Goal: Task Accomplishment & Management: Use online tool/utility

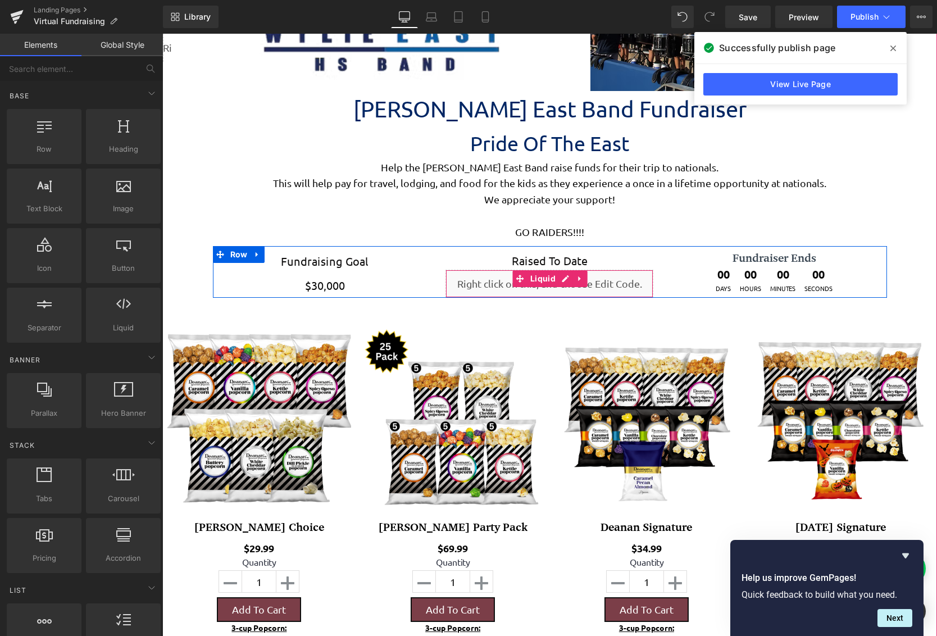
scroll to position [2821, 766]
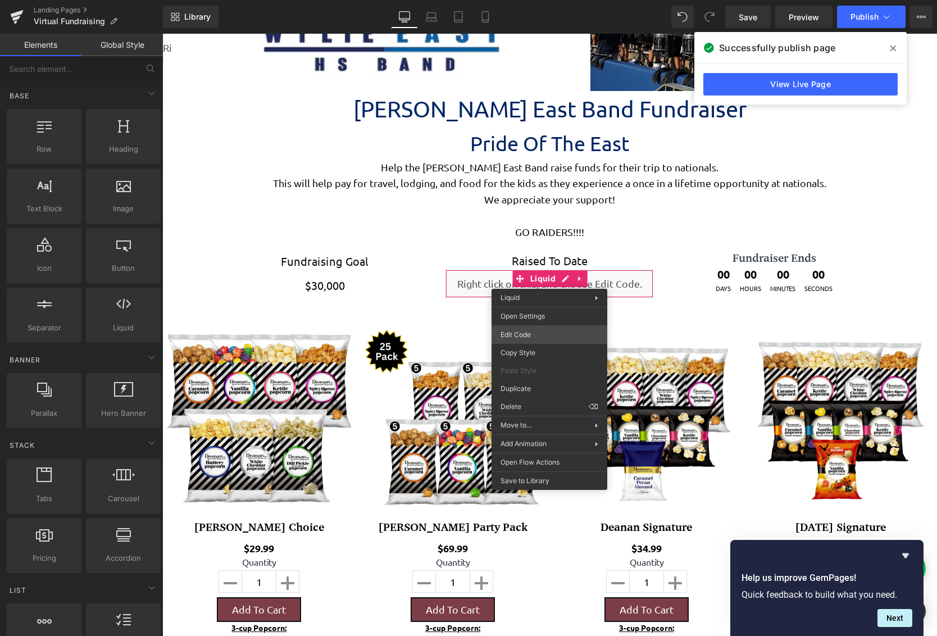
click at [538, 0] on div "You are previewing how the will restyle your page. You can not edit Elements in…" at bounding box center [468, 0] width 937 height 0
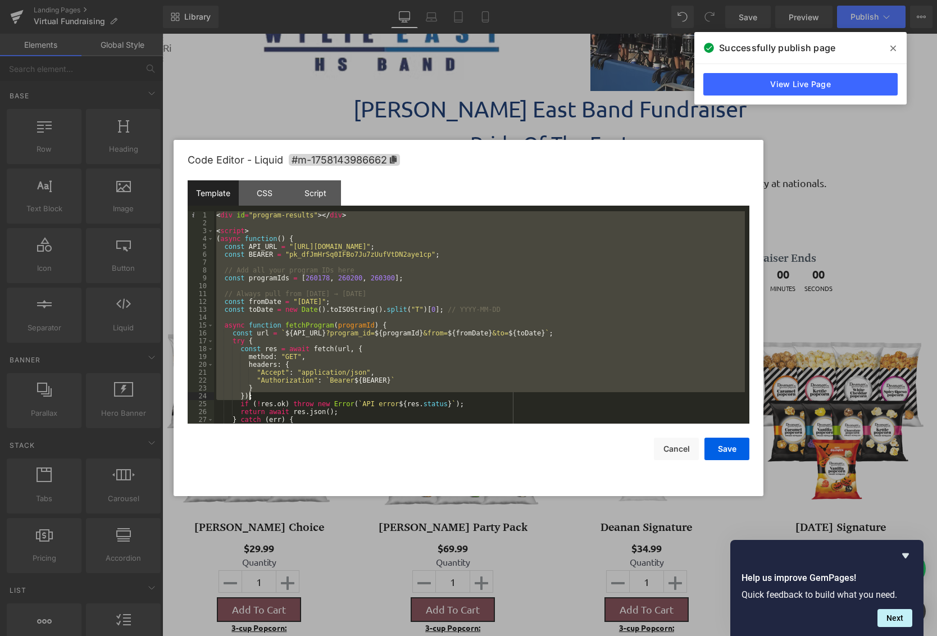
scroll to position [149, 0]
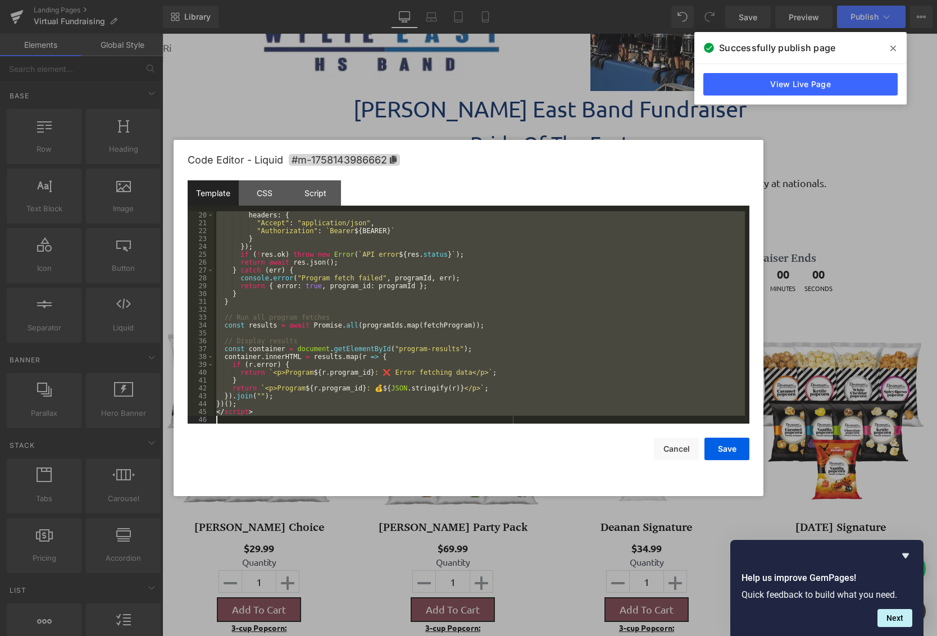
drag, startPoint x: 216, startPoint y: 215, endPoint x: 500, endPoint y: 549, distance: 439.0
click at [500, 549] on body "You are previewing how the will restyle your page. You can not edit Elements in…" at bounding box center [468, 318] width 937 height 636
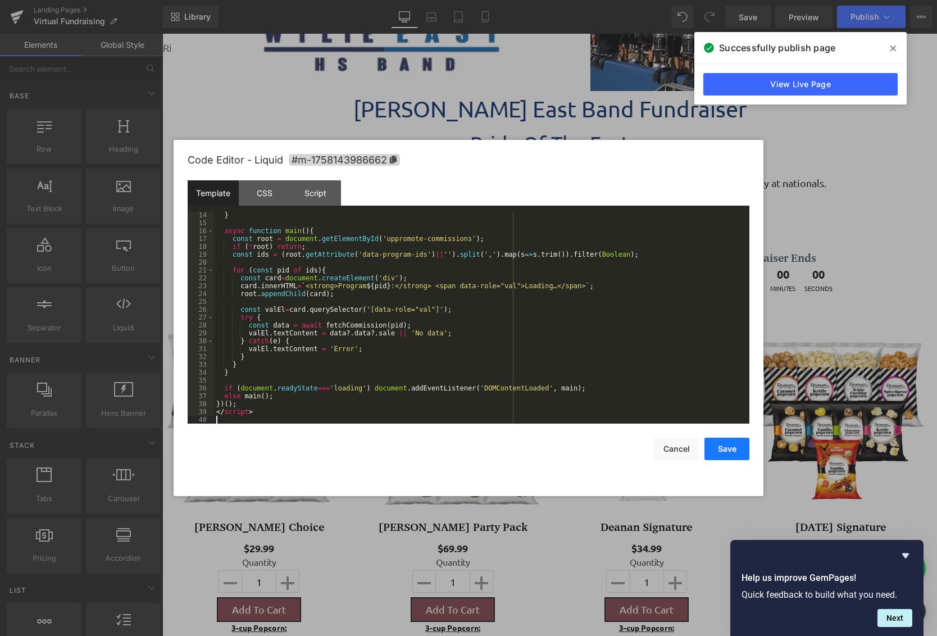
click at [732, 451] on button "Save" at bounding box center [726, 448] width 45 height 22
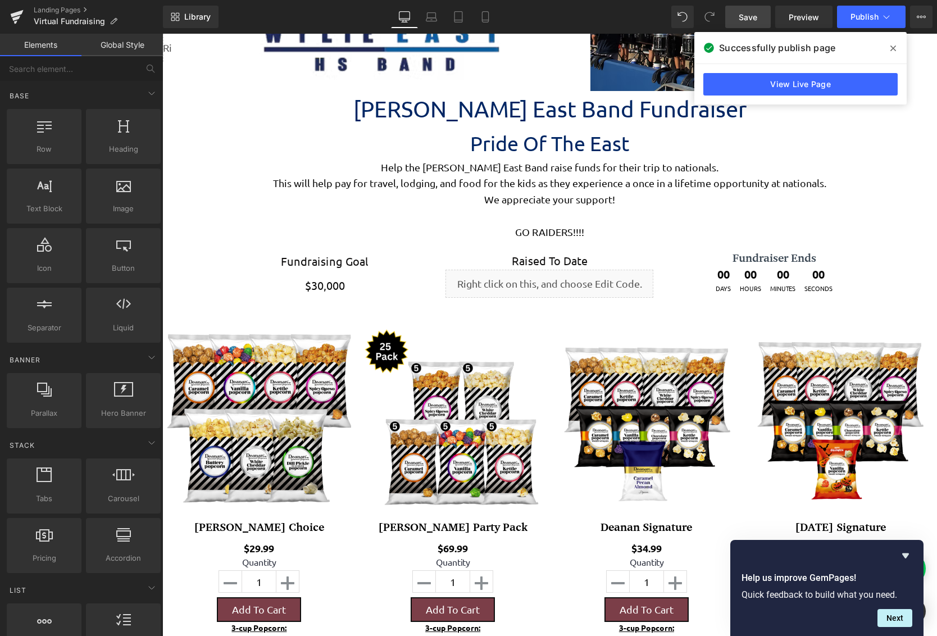
click at [750, 16] on span "Save" at bounding box center [747, 17] width 19 height 12
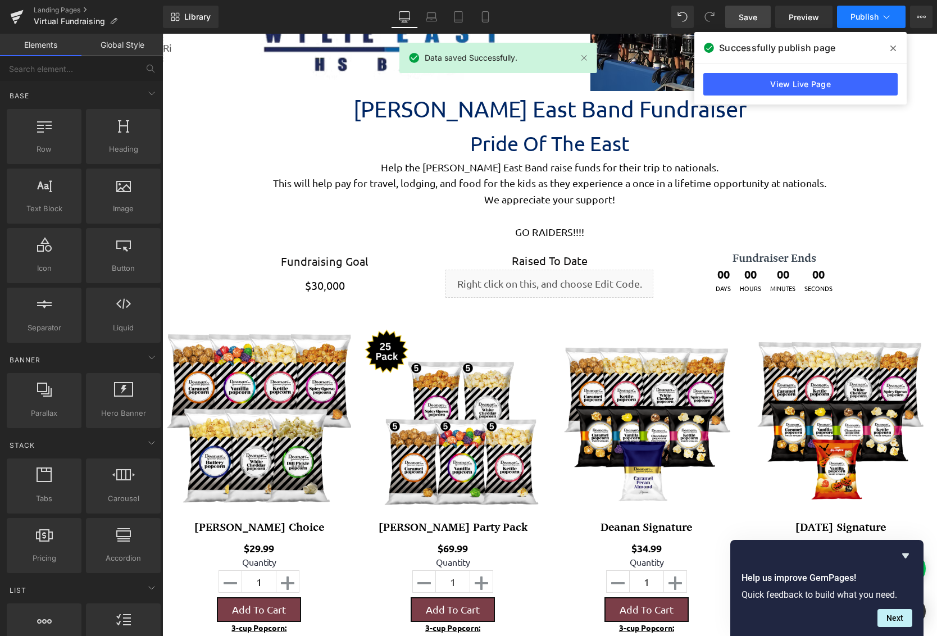
click at [866, 18] on span "Publish" at bounding box center [864, 16] width 28 height 9
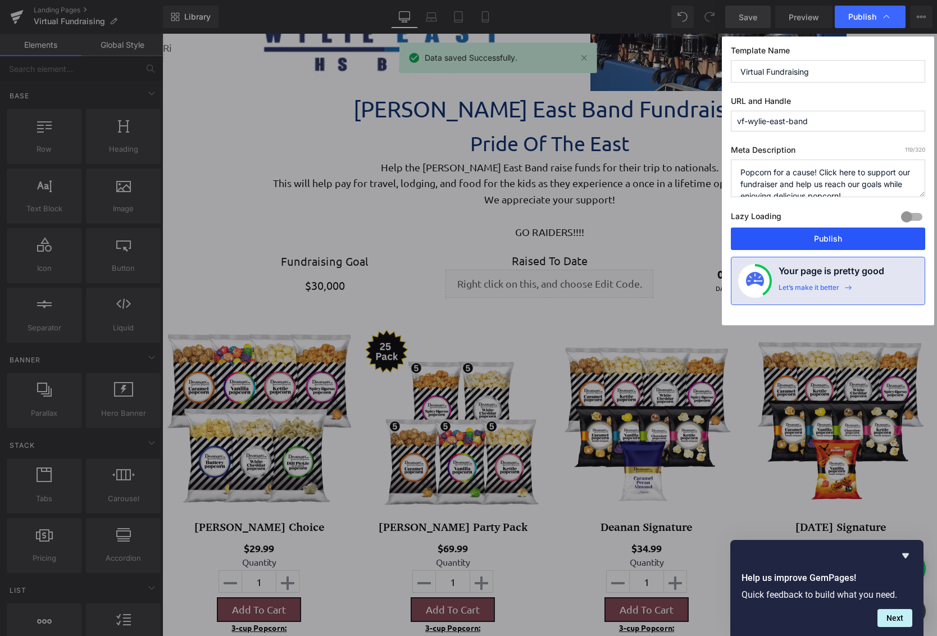
click at [847, 238] on button "Publish" at bounding box center [828, 238] width 194 height 22
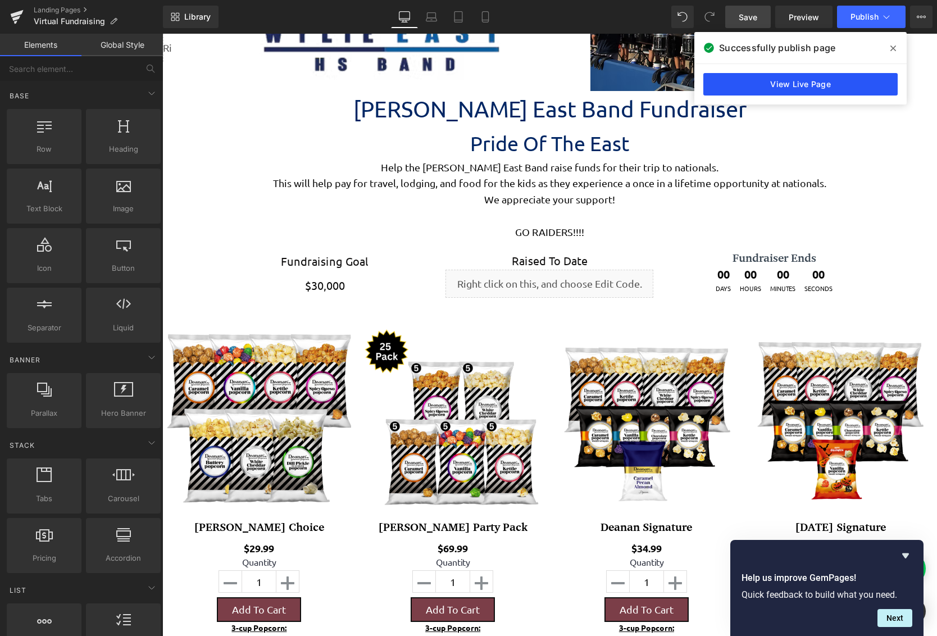
click at [827, 90] on link "View Live Page" at bounding box center [800, 84] width 194 height 22
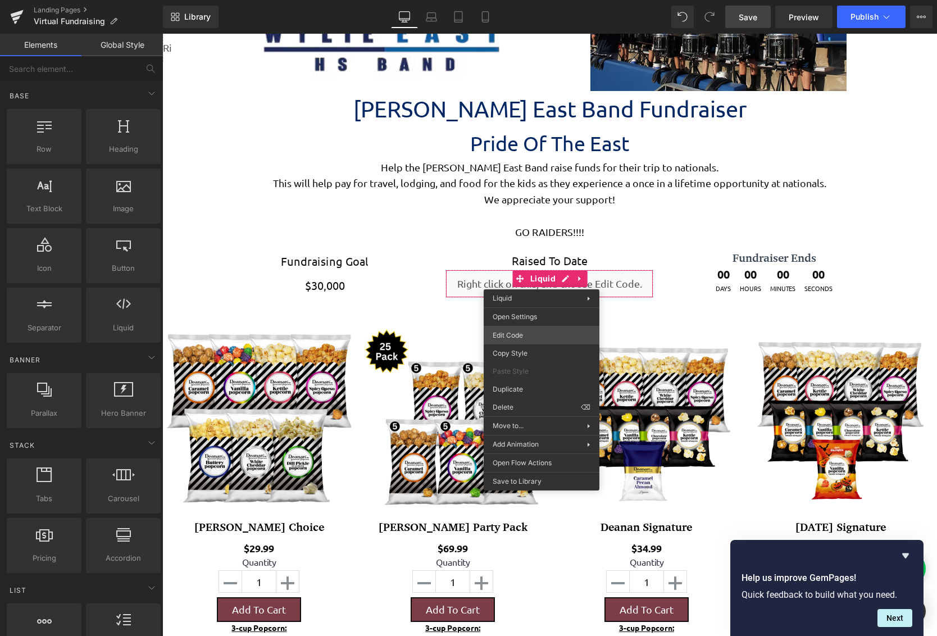
click at [541, 0] on div "You are previewing how the will restyle your page. You can not edit Elements in…" at bounding box center [468, 0] width 937 height 0
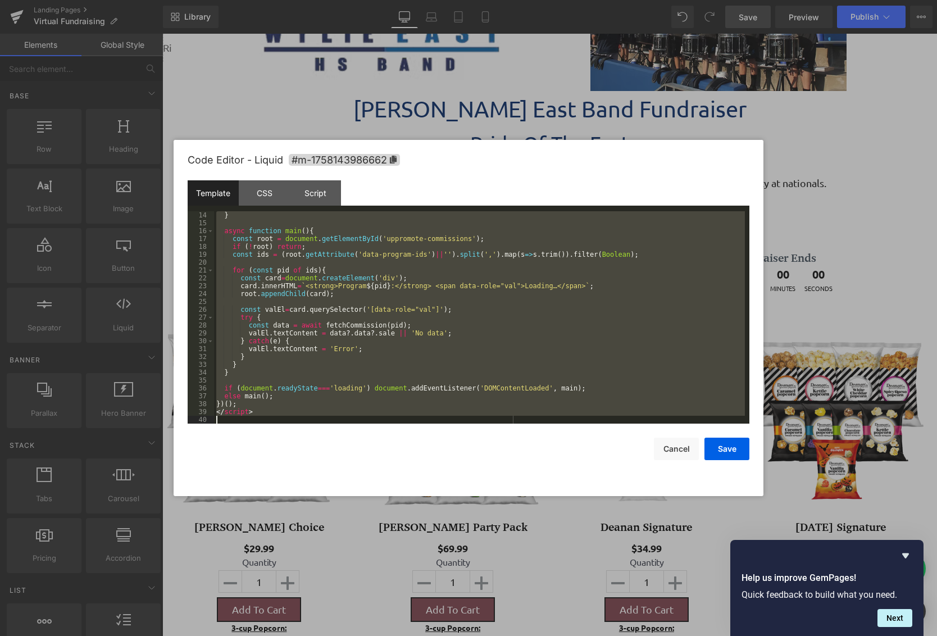
drag, startPoint x: 217, startPoint y: 214, endPoint x: 490, endPoint y: 534, distance: 421.0
click at [490, 534] on body "You are previewing how the will restyle your page. You can not edit Elements in…" at bounding box center [468, 318] width 937 height 636
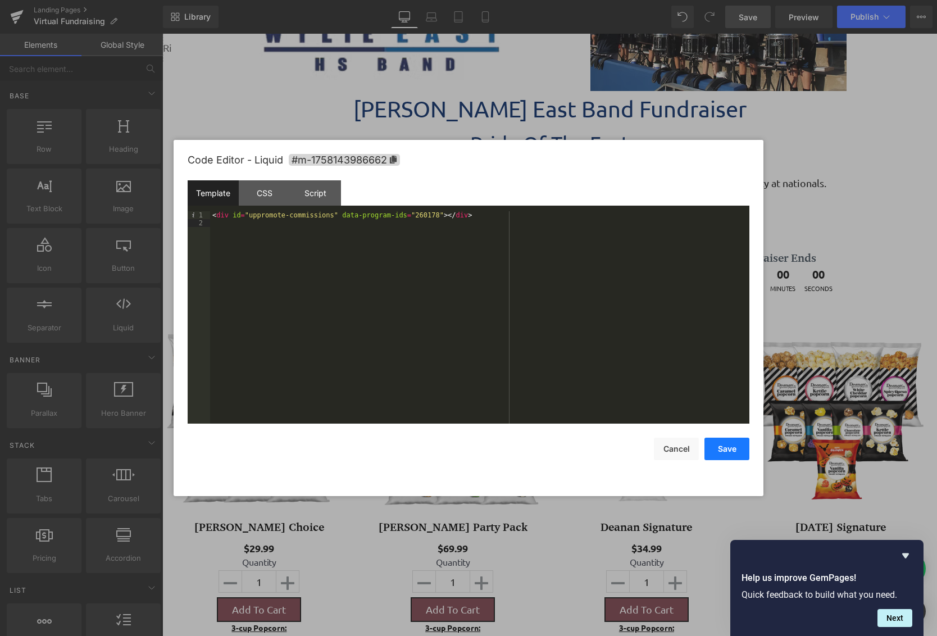
click at [721, 446] on button "Save" at bounding box center [726, 448] width 45 height 22
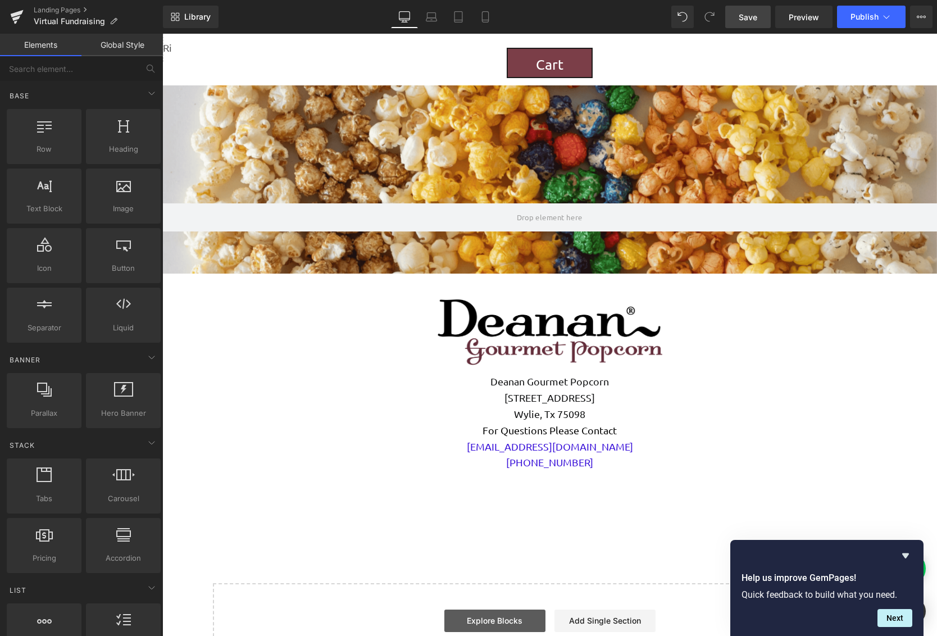
scroll to position [2219, 0]
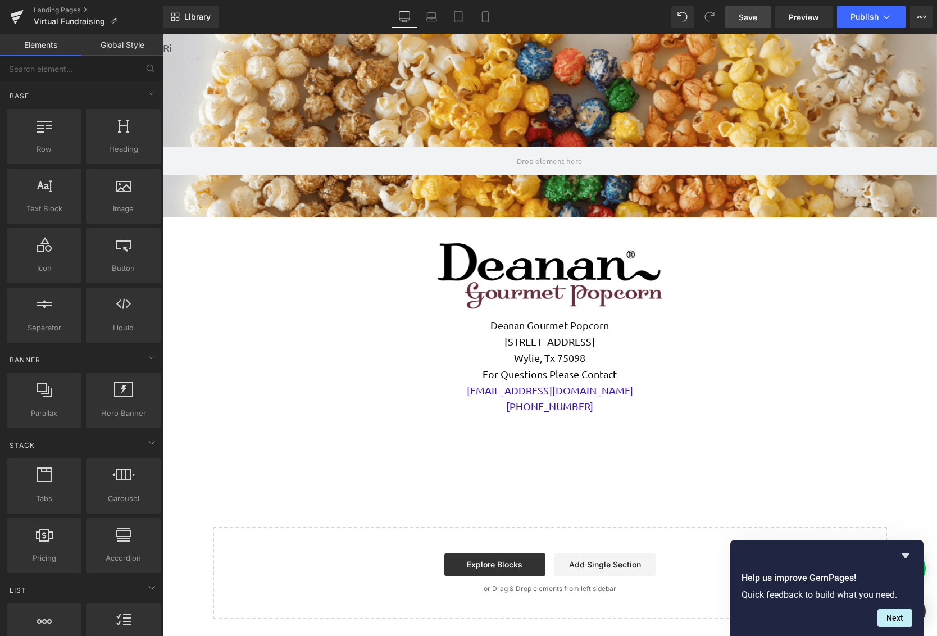
click at [530, 590] on p "or Drag & Drop elements from left sidebar" at bounding box center [550, 589] width 638 height 8
click at [905, 554] on icon "Hide survey" at bounding box center [905, 555] width 7 height 5
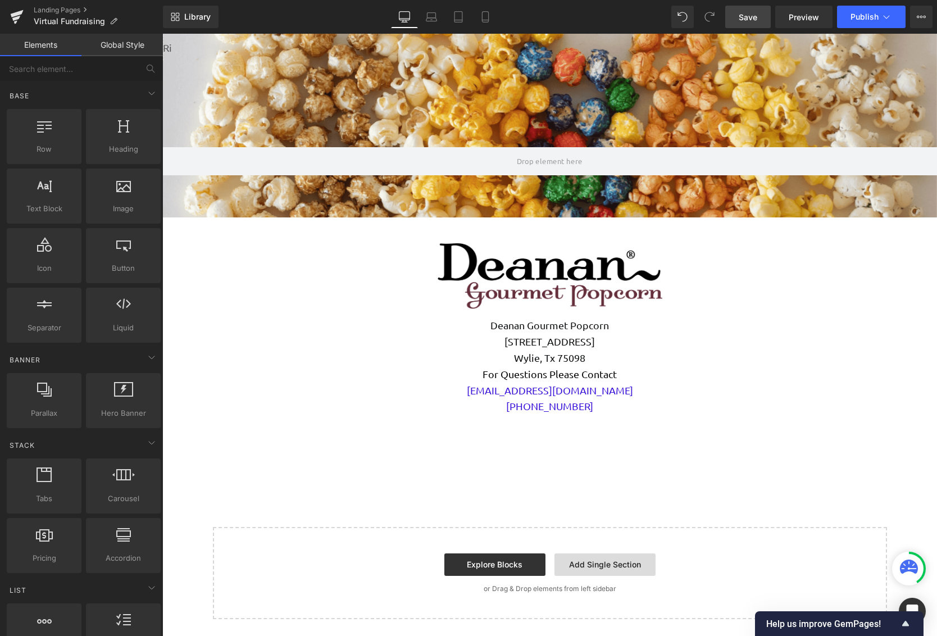
click at [627, 571] on link "Add Single Section" at bounding box center [604, 564] width 101 height 22
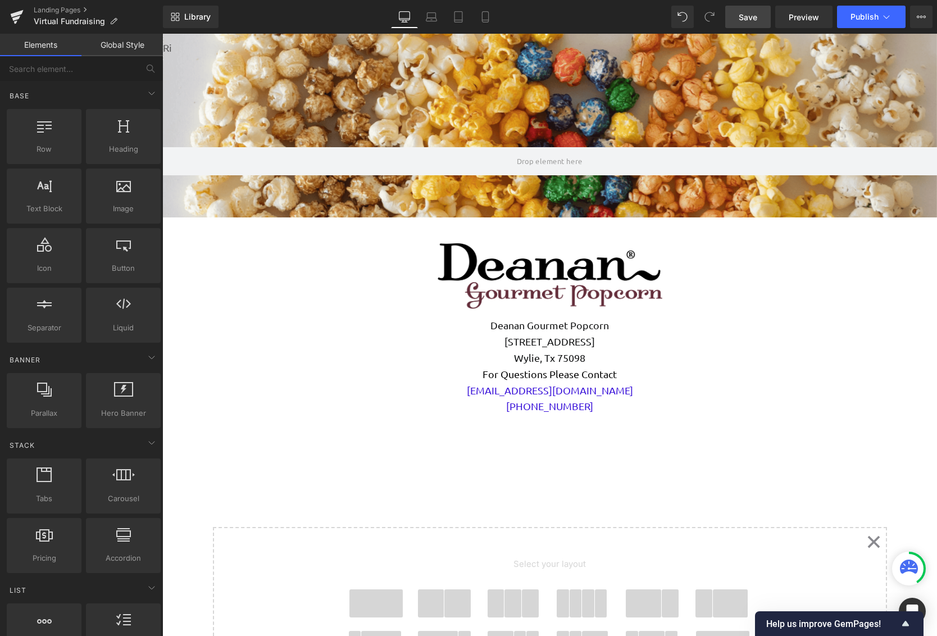
scroll to position [2993, 766]
click at [873, 540] on icon "Created with Sketch." at bounding box center [872, 541] width 13 height 13
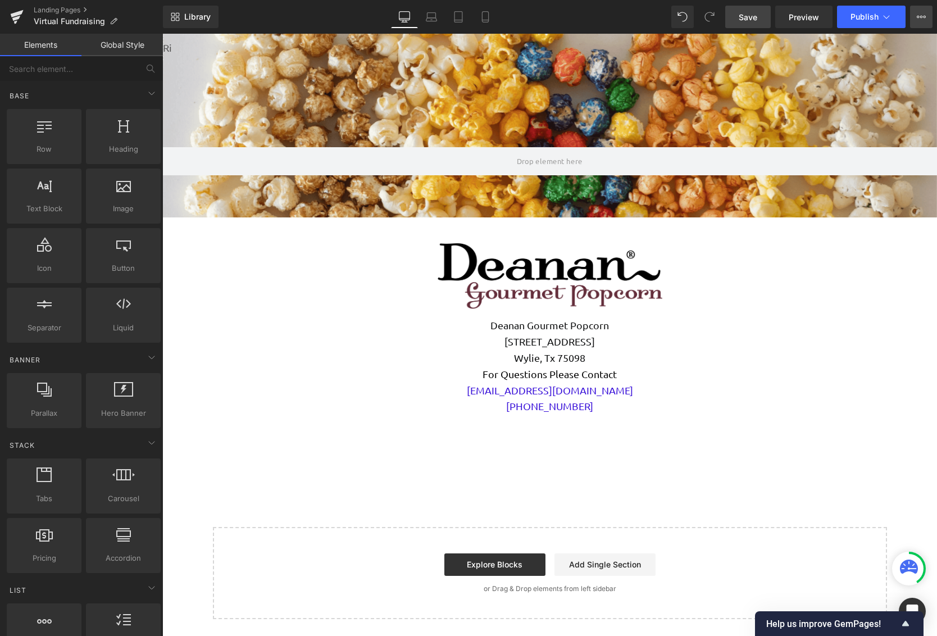
click at [911, 6] on button "View Live Page View with current Template Save Template to Library Schedule Pub…" at bounding box center [921, 17] width 22 height 22
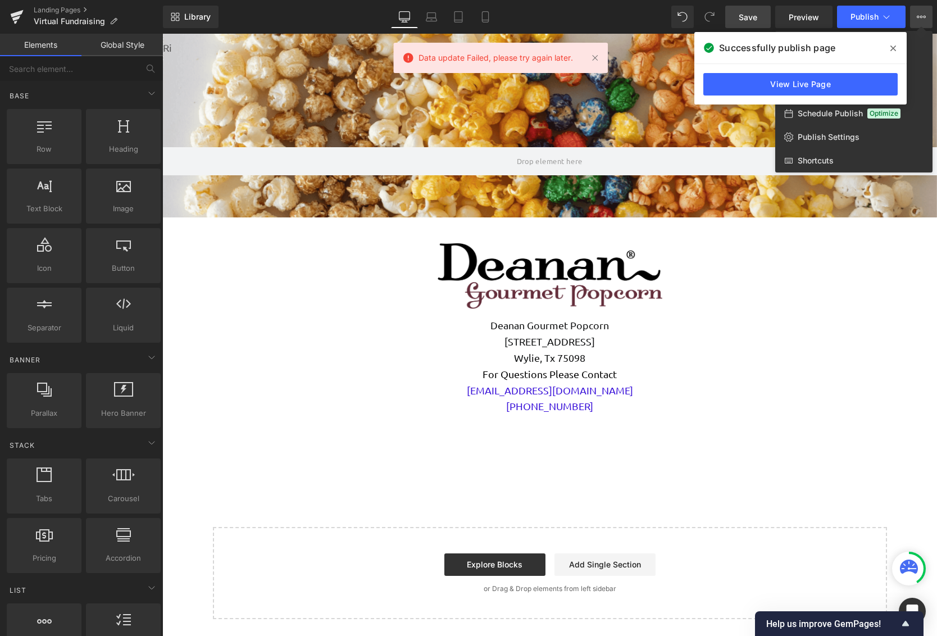
click at [896, 50] on span at bounding box center [893, 48] width 18 height 18
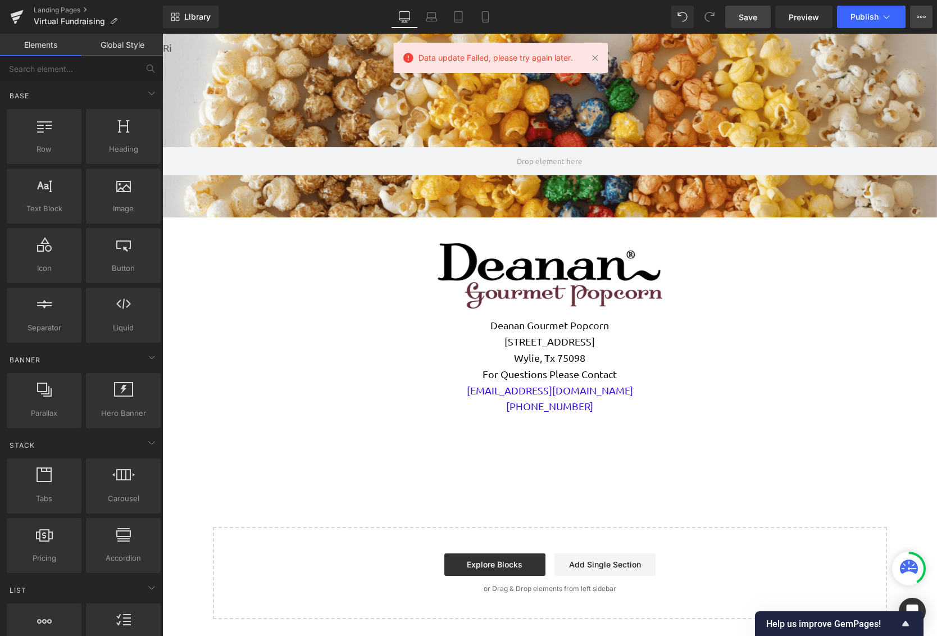
click at [924, 21] on button "View Live Page View with current Template Save Template to Library Schedule Pub…" at bounding box center [921, 17] width 22 height 22
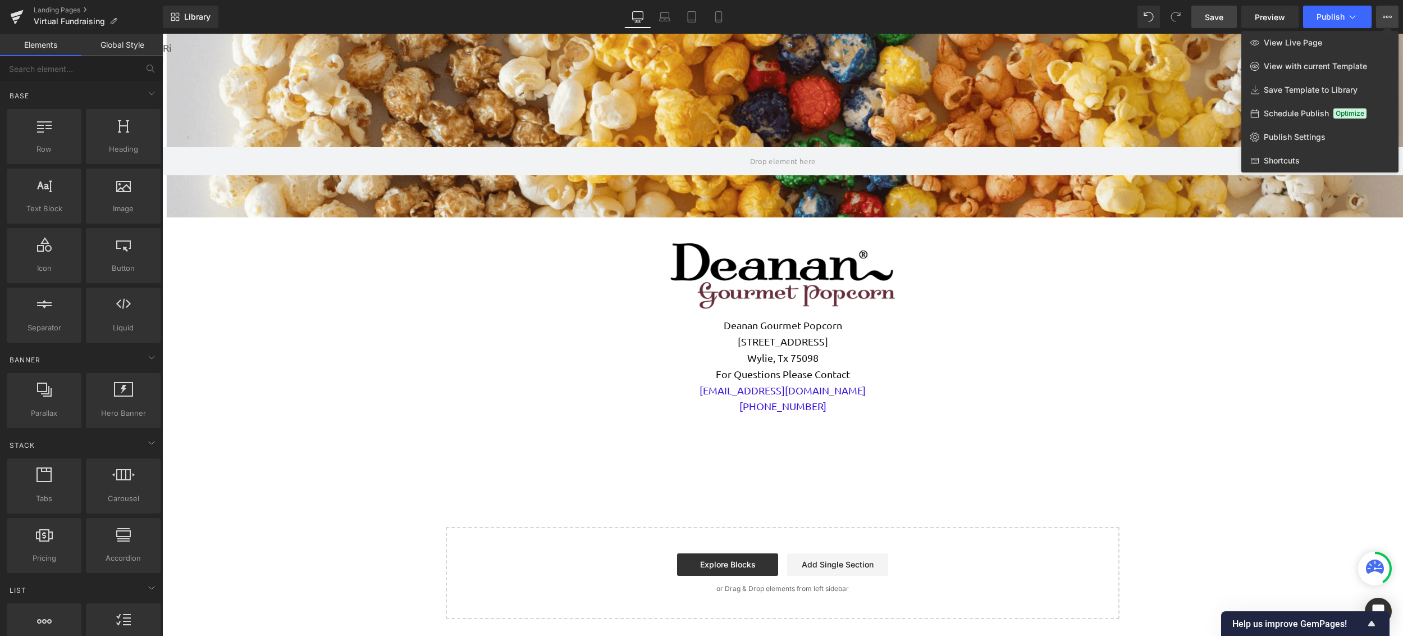
scroll to position [3288, 1233]
click at [71, 21] on span "Virtual Fundraising" at bounding box center [69, 21] width 71 height 9
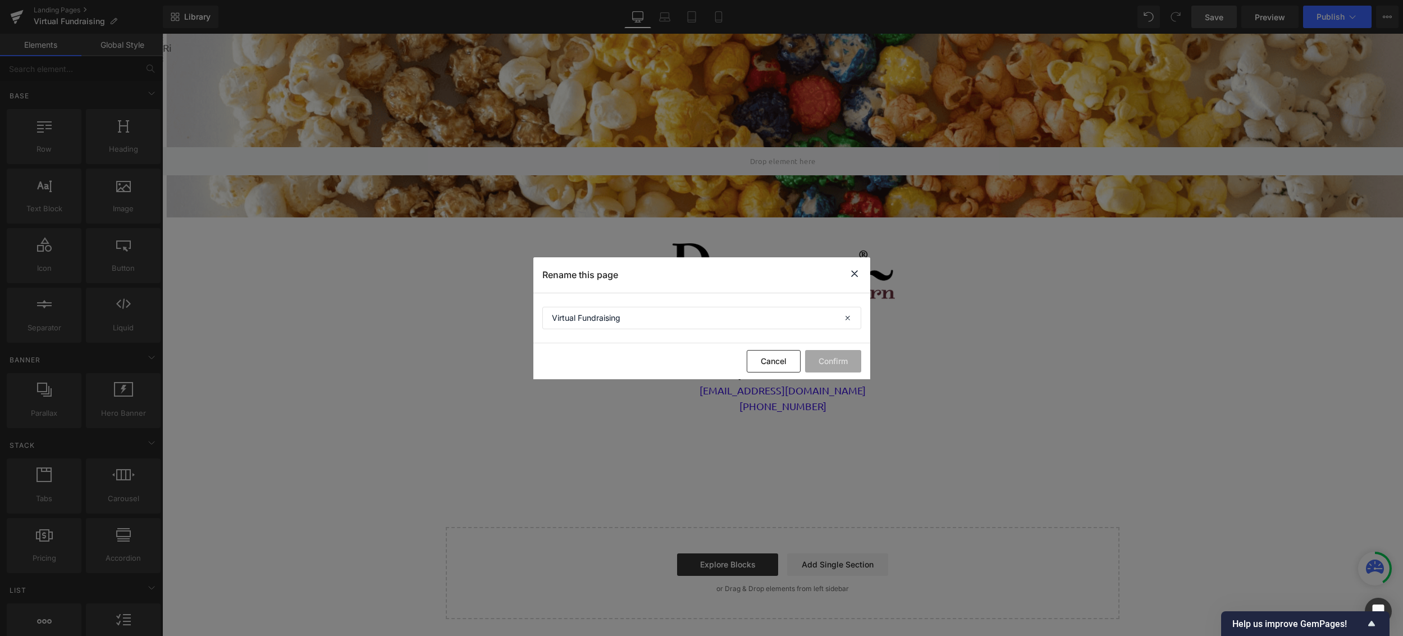
click at [853, 276] on icon at bounding box center [854, 274] width 13 height 14
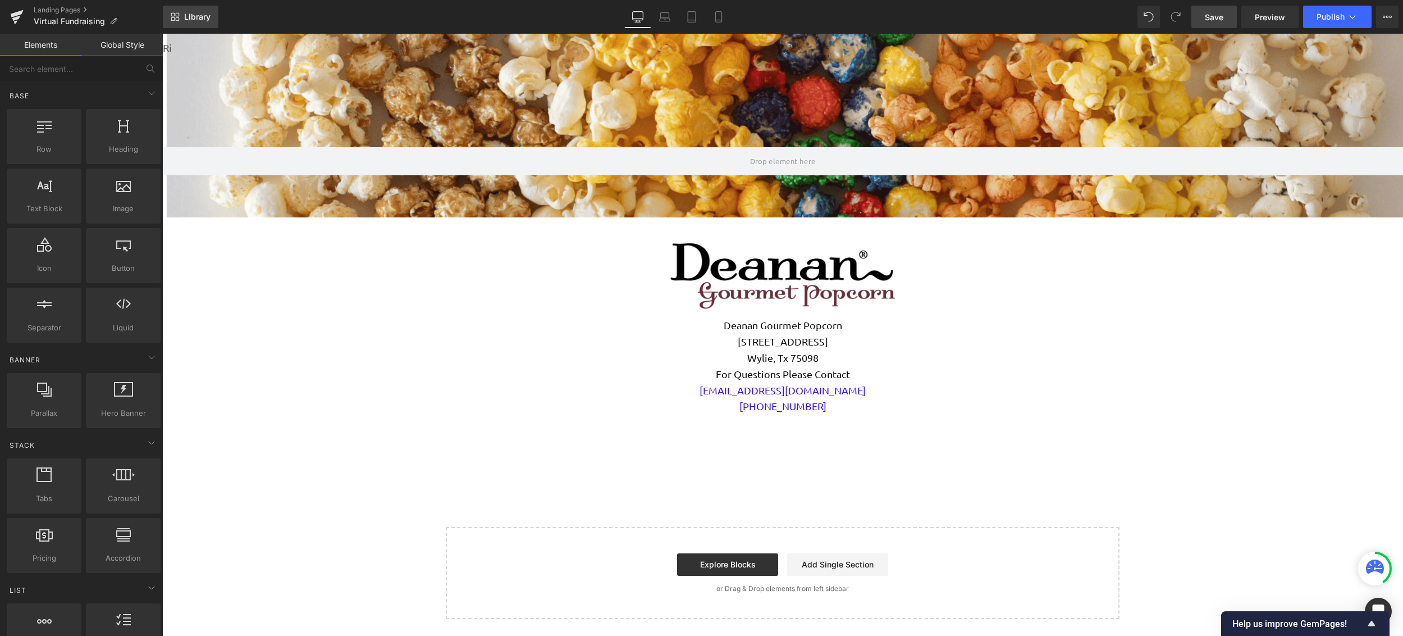
click at [175, 21] on link "Library" at bounding box center [191, 17] width 56 height 22
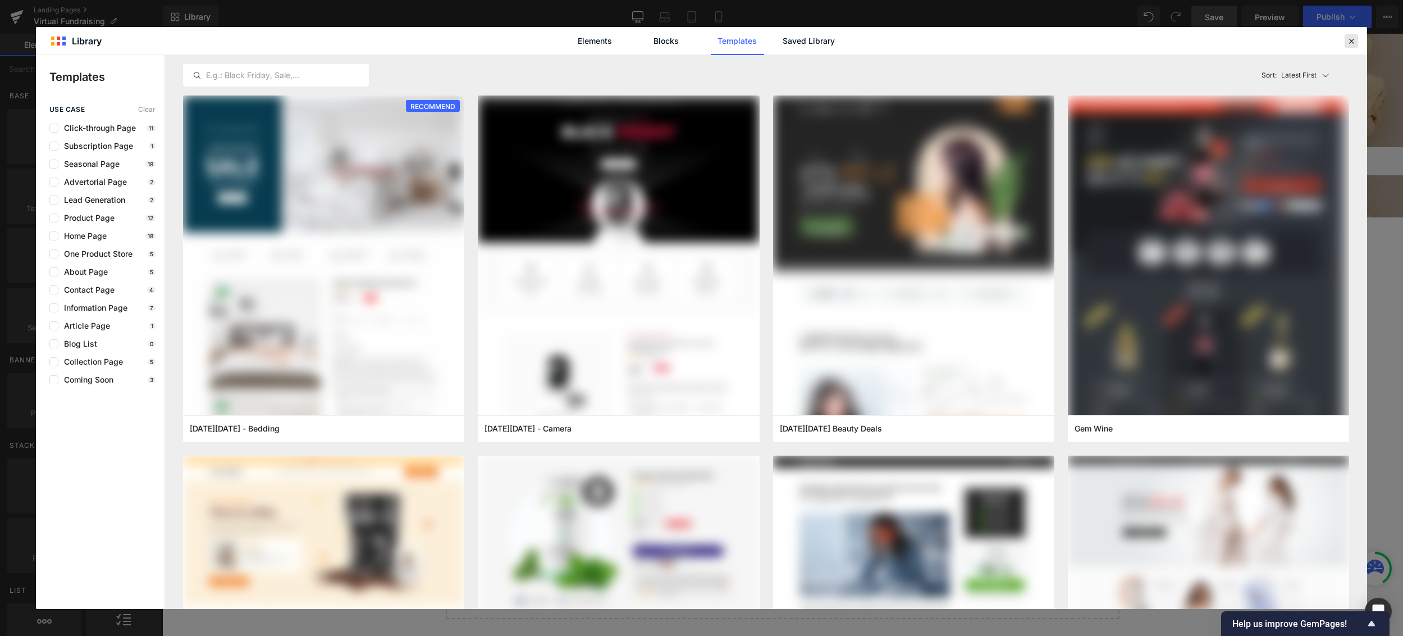
click at [936, 43] on icon at bounding box center [1352, 41] width 10 height 10
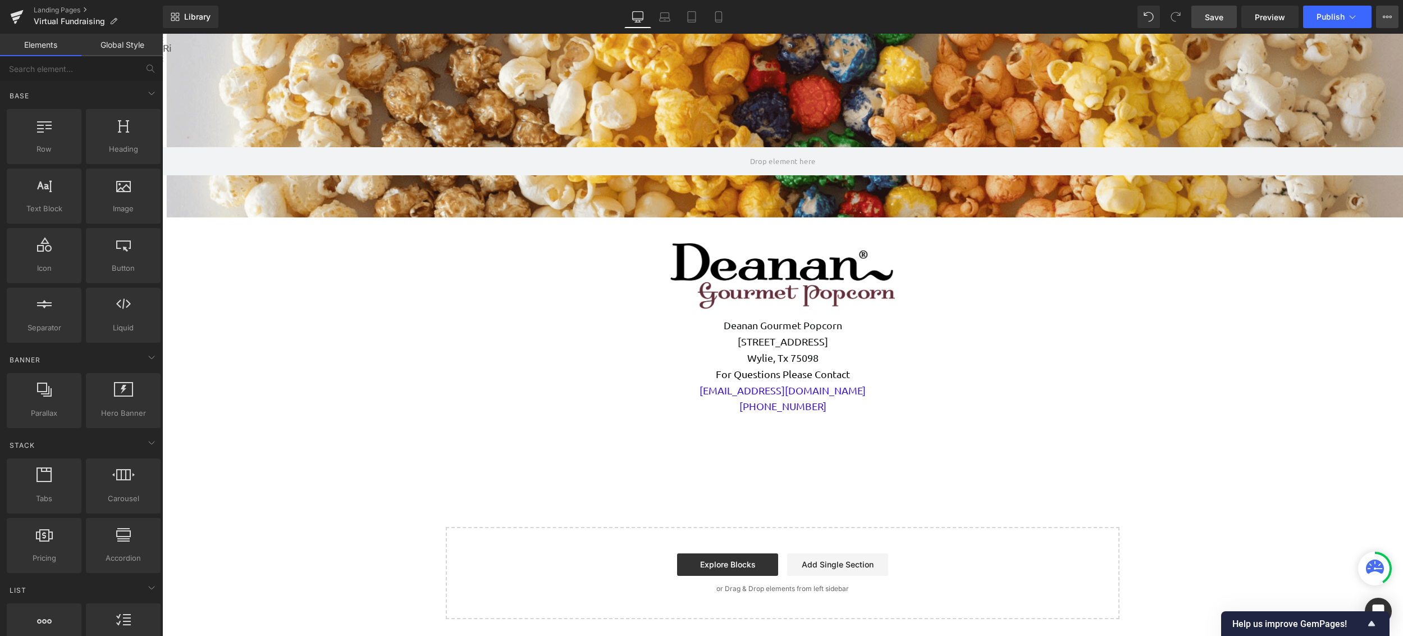
click at [936, 18] on button "View Live Page View with current Template Save Template to Library Schedule Pub…" at bounding box center [1387, 17] width 22 height 22
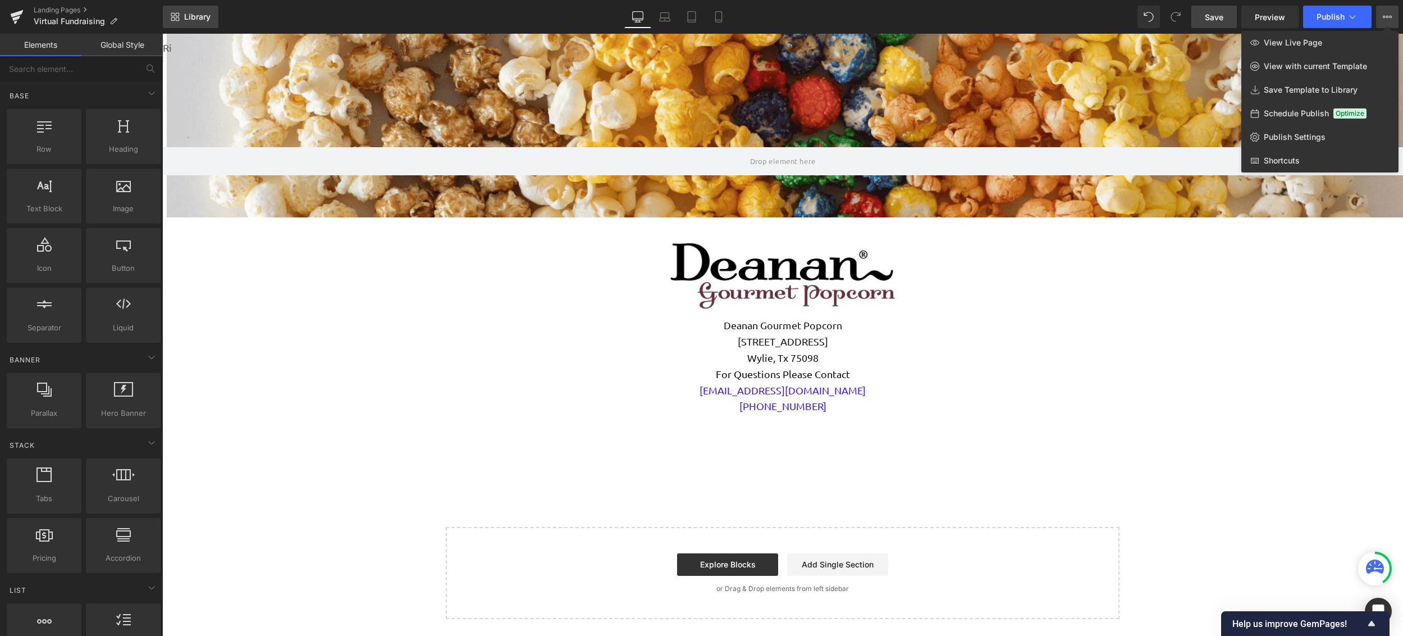
click at [185, 13] on span "Library" at bounding box center [197, 17] width 26 height 10
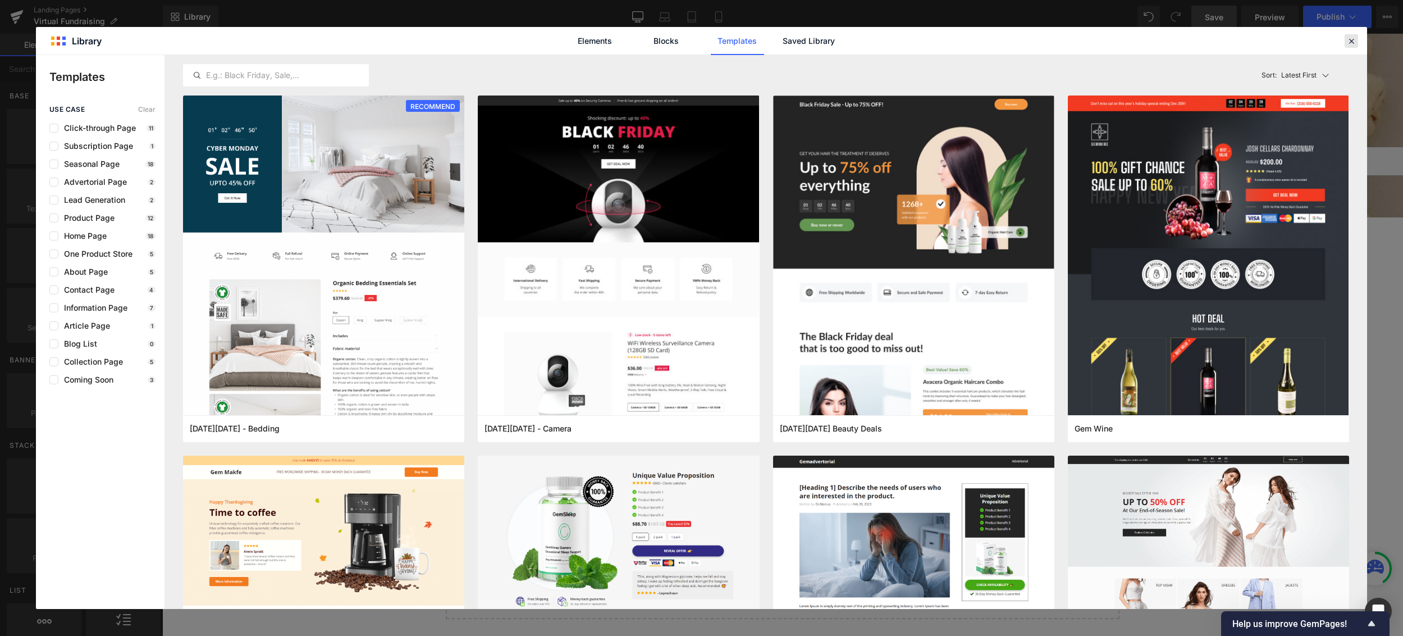
click at [936, 41] on icon at bounding box center [1352, 41] width 10 height 10
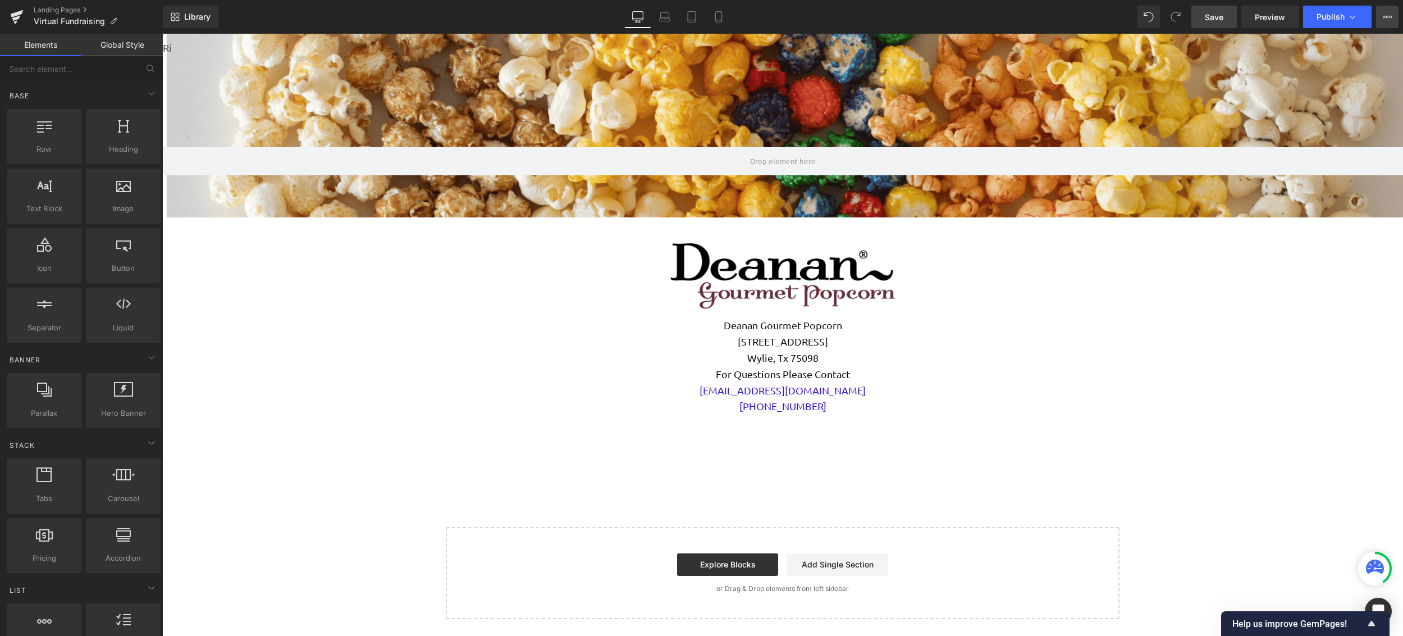
click at [936, 22] on button "View Live Page View with current Template Save Template to Library Schedule Pub…" at bounding box center [1387, 17] width 22 height 22
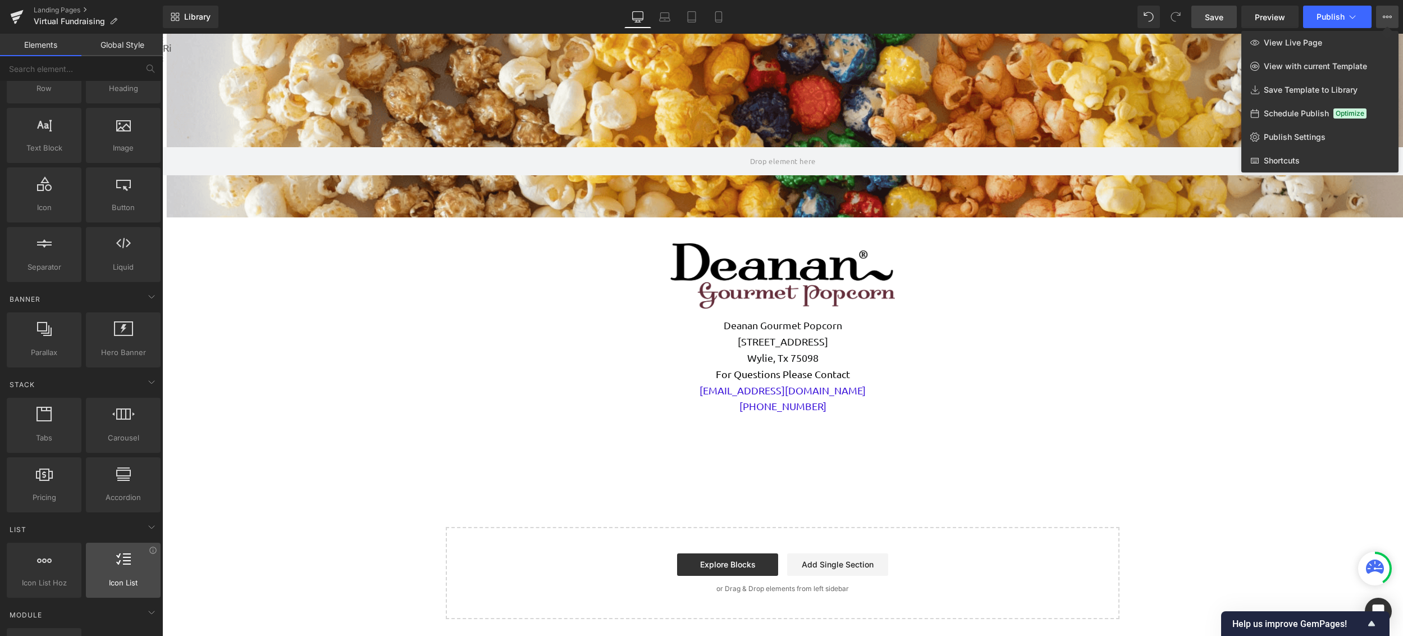
scroll to position [0, 0]
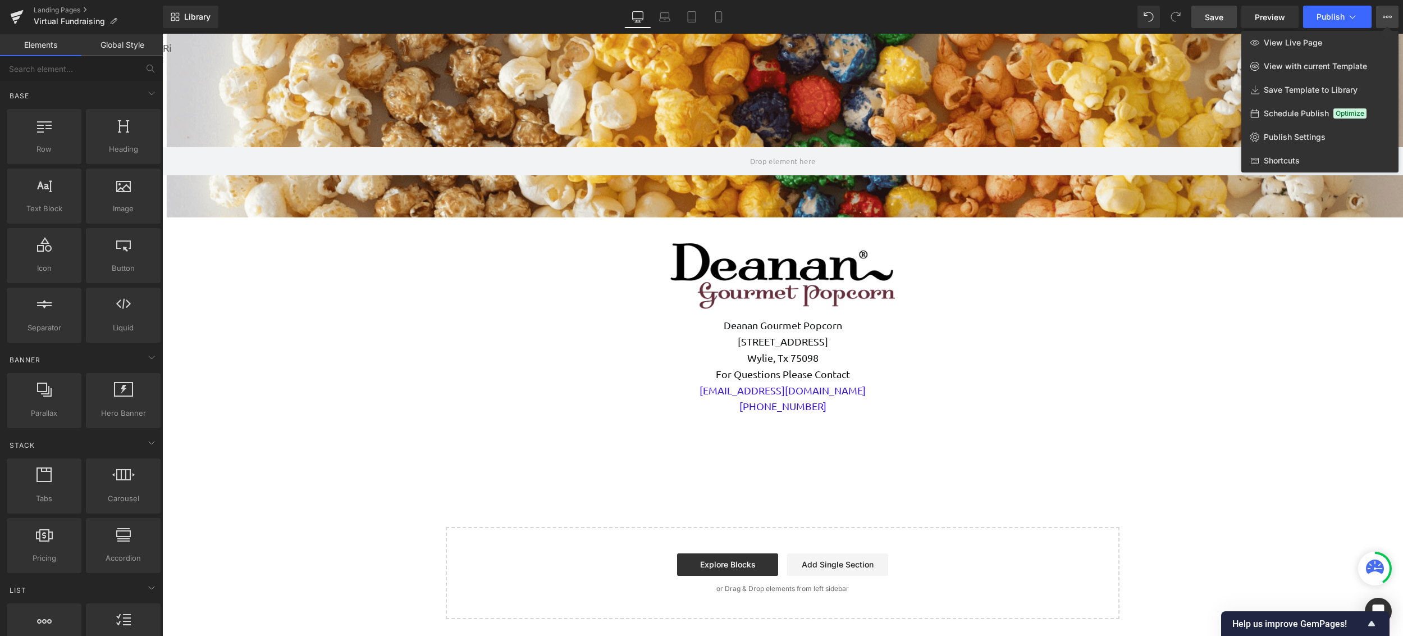
click at [108, 48] on link "Global Style" at bounding box center [121, 45] width 81 height 22
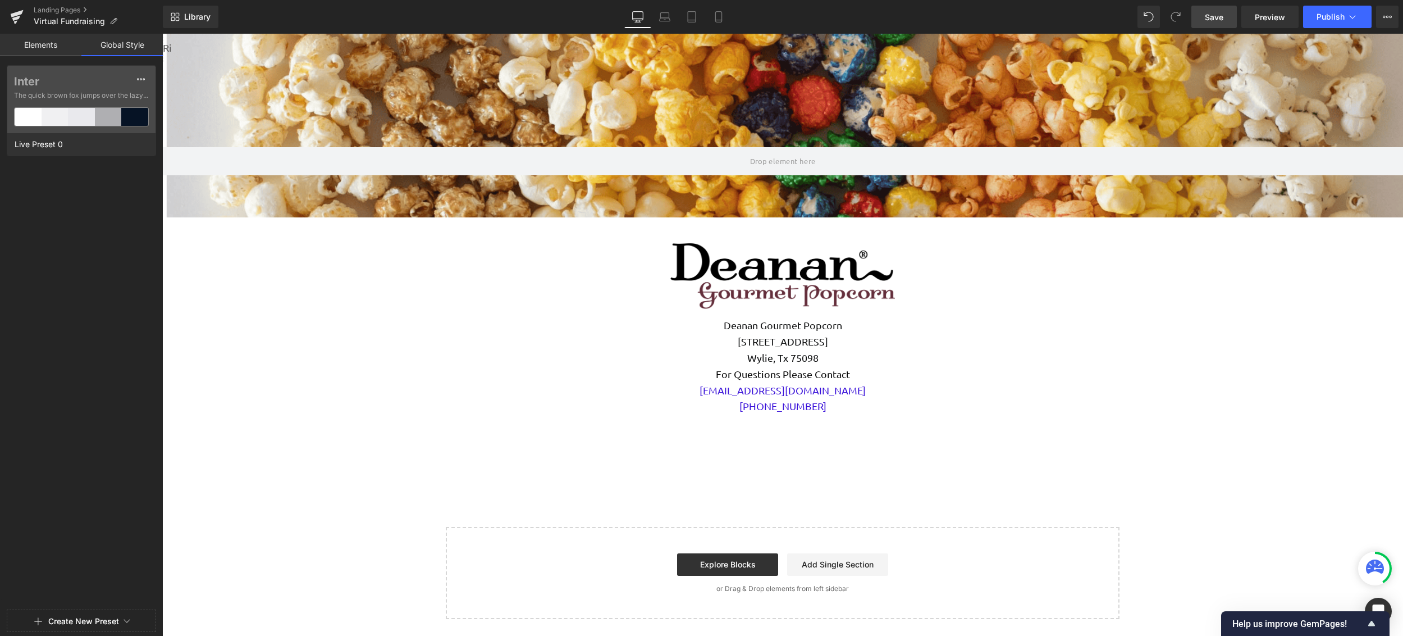
click at [33, 50] on link "Elements" at bounding box center [40, 45] width 81 height 22
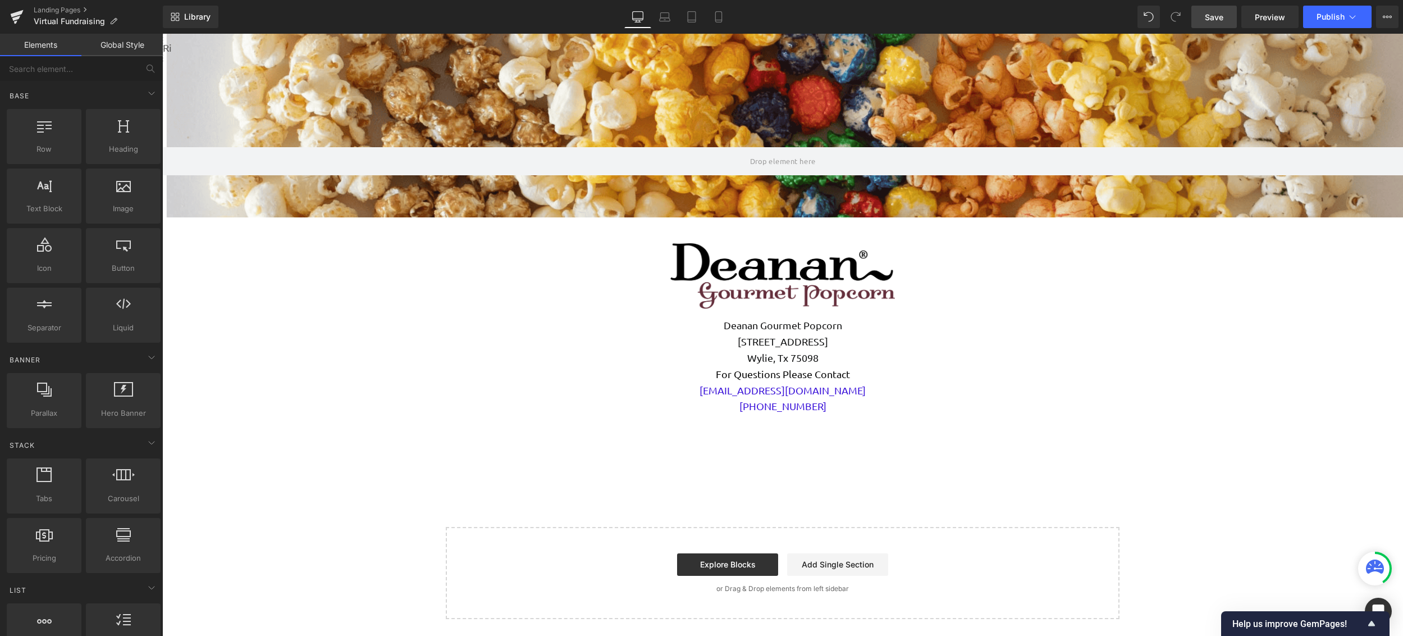
click at [401, 21] on div "Library Desktop Desktop Laptop Tablet Mobile Save Preview Publish Scheduled Vie…" at bounding box center [783, 17] width 1240 height 22
click at [936, 17] on icon at bounding box center [1387, 16] width 9 height 9
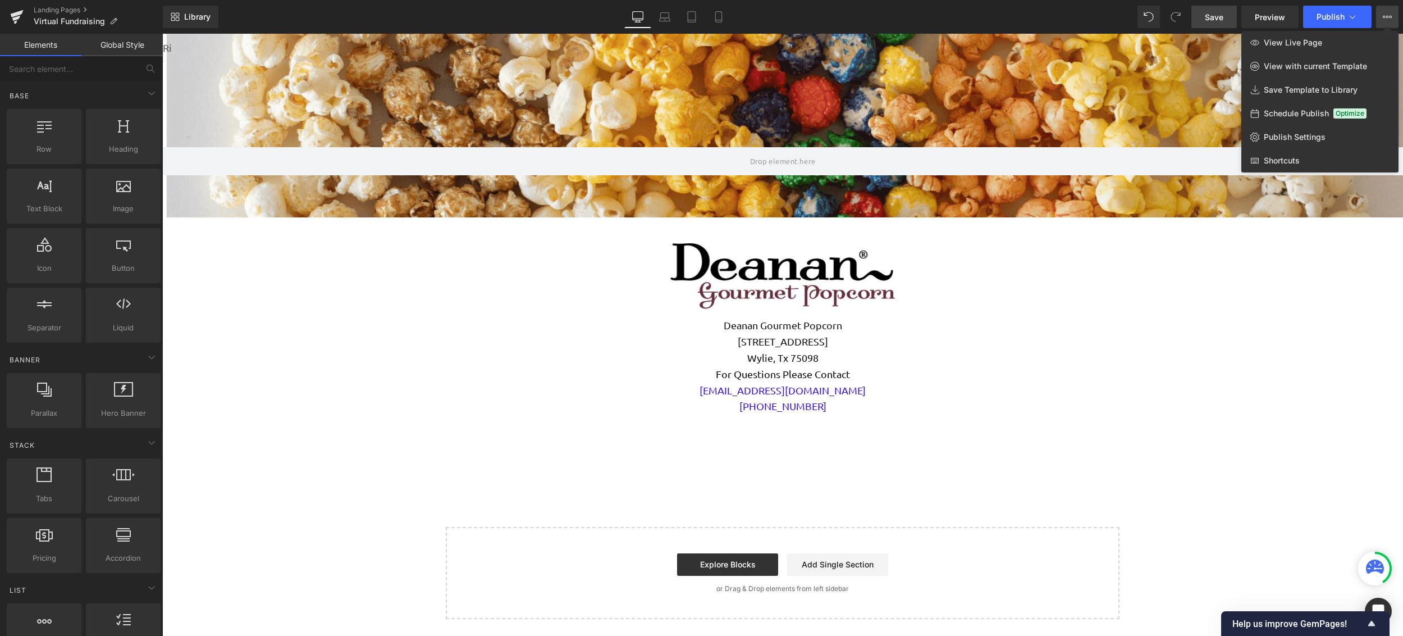
click at [549, 231] on div at bounding box center [782, 335] width 1241 height 602
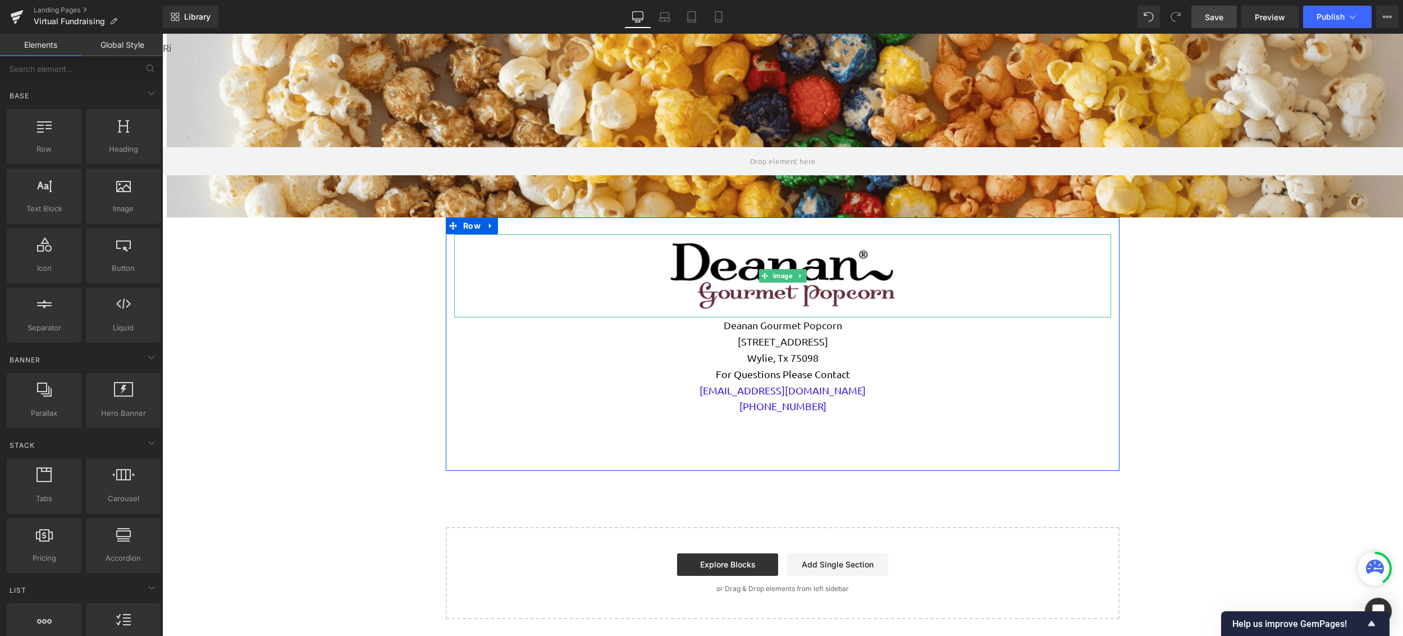
click at [475, 278] on div at bounding box center [782, 275] width 657 height 83
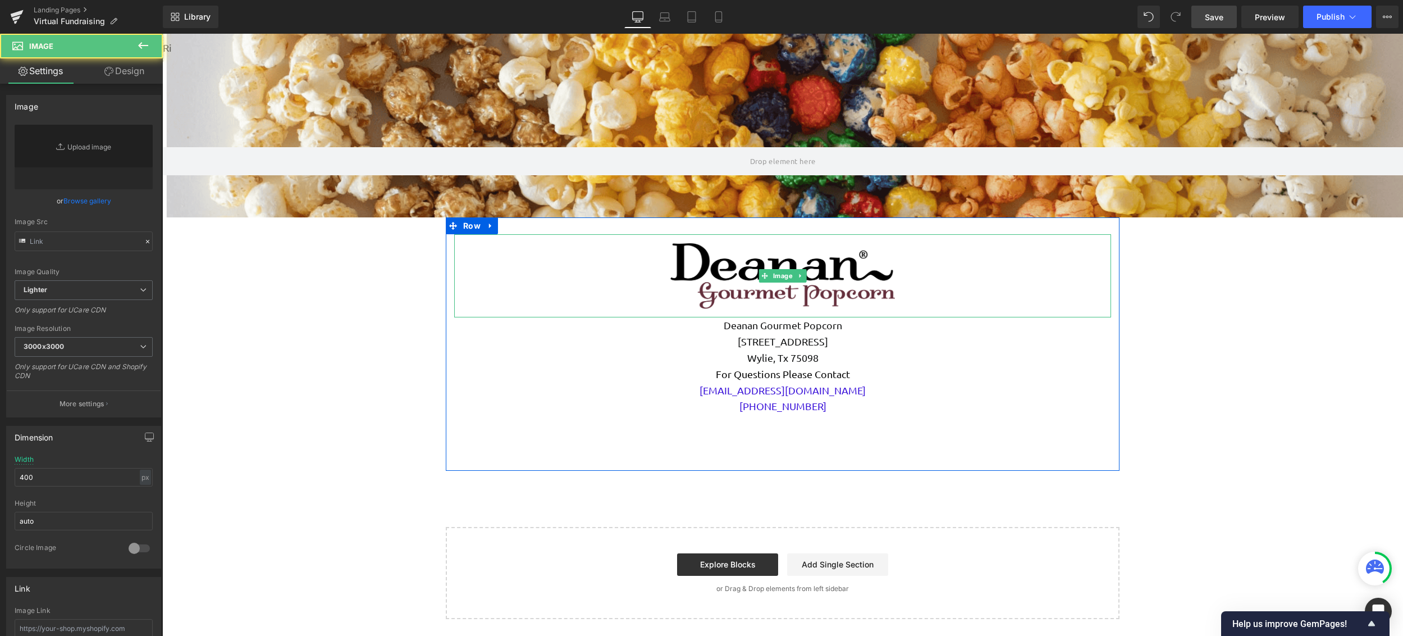
type input "[URL][DOMAIN_NAME]"
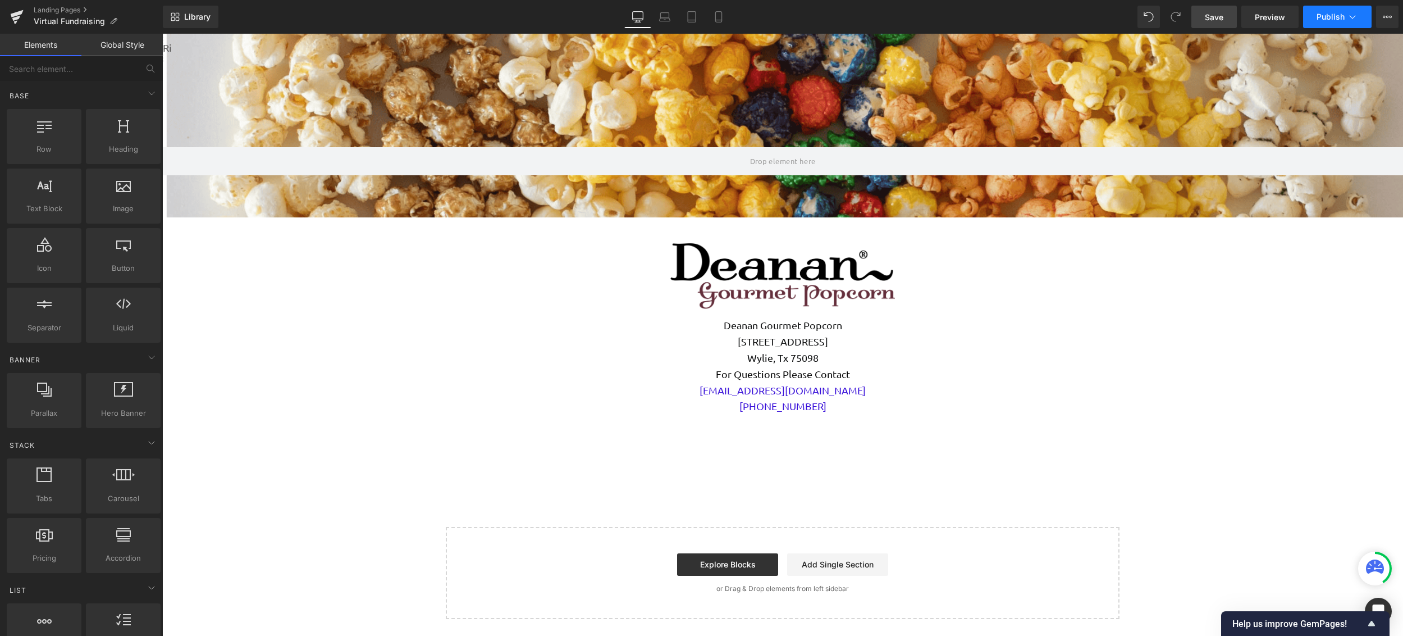
click at [936, 18] on button "Publish" at bounding box center [1337, 17] width 69 height 22
click at [936, 20] on icon at bounding box center [1387, 16] width 9 height 9
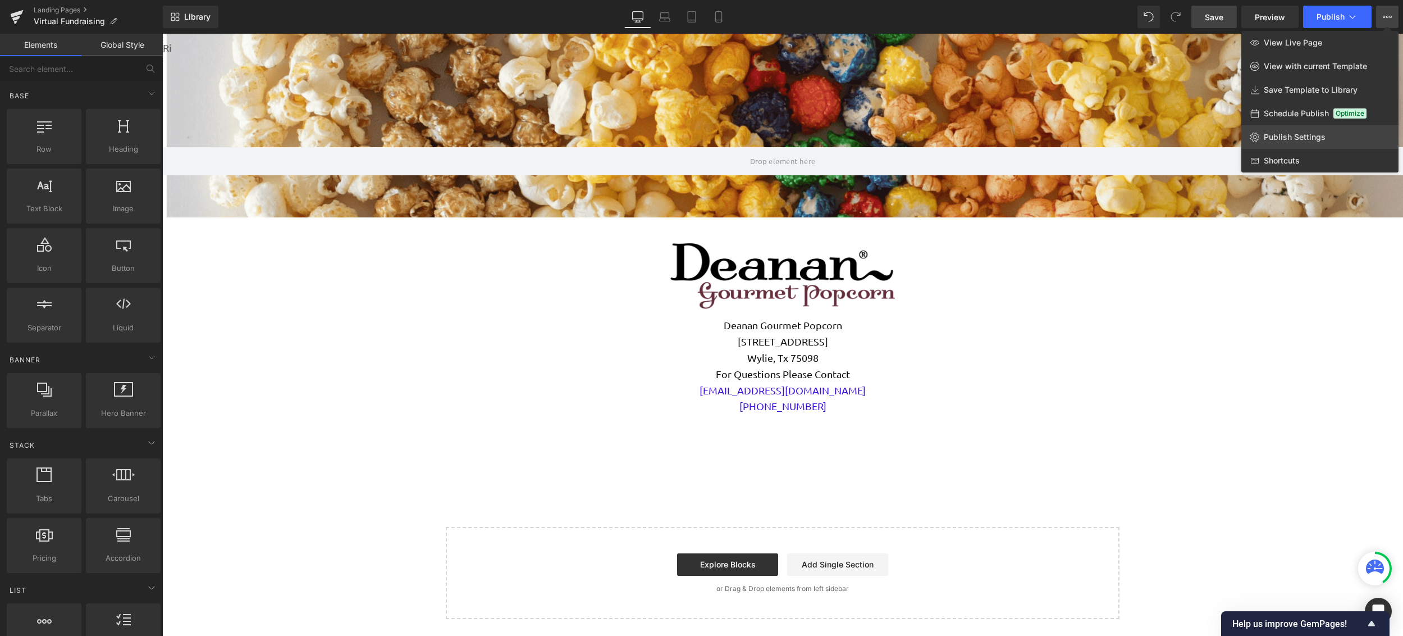
click at [936, 139] on span "Publish Settings" at bounding box center [1295, 137] width 62 height 10
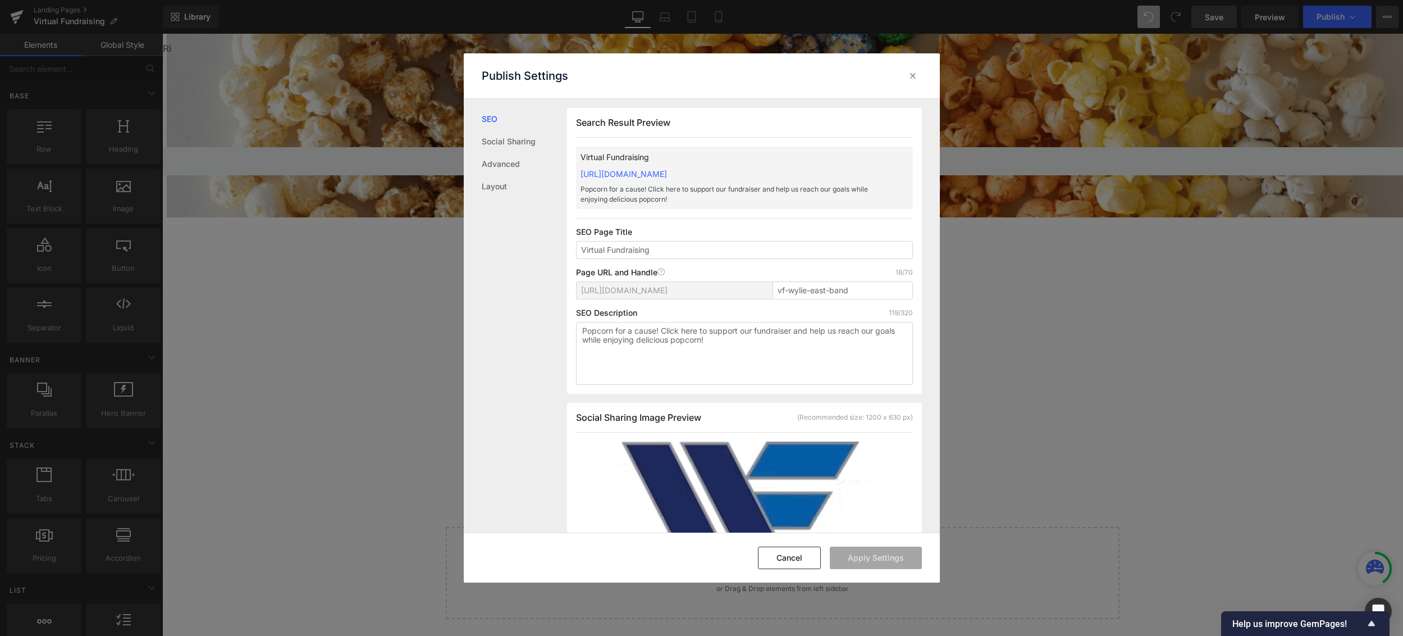
scroll to position [1, 0]
click at [514, 166] on link "Advanced" at bounding box center [524, 164] width 85 height 22
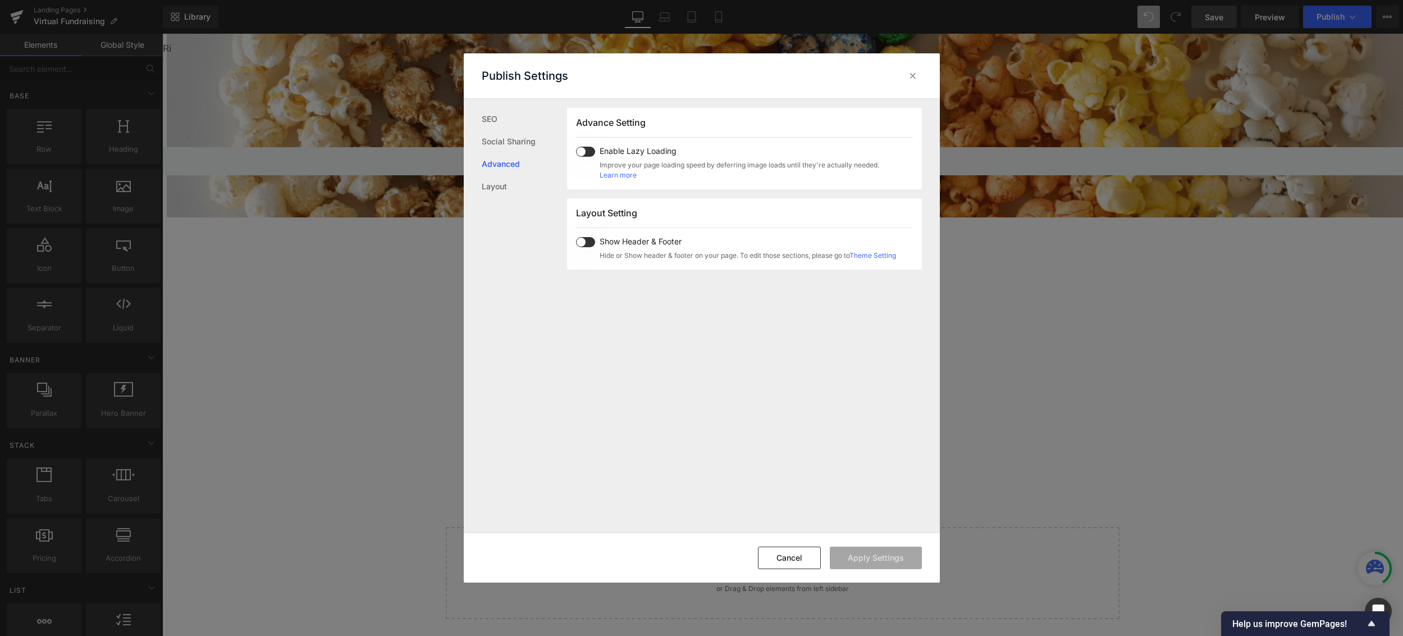
scroll to position [600, 0]
click at [587, 241] on span at bounding box center [585, 241] width 19 height 10
click at [590, 240] on span at bounding box center [585, 241] width 19 height 10
click at [925, 61] on div "Publish Settings" at bounding box center [702, 75] width 476 height 45
click at [922, 72] on div at bounding box center [913, 76] width 18 height 18
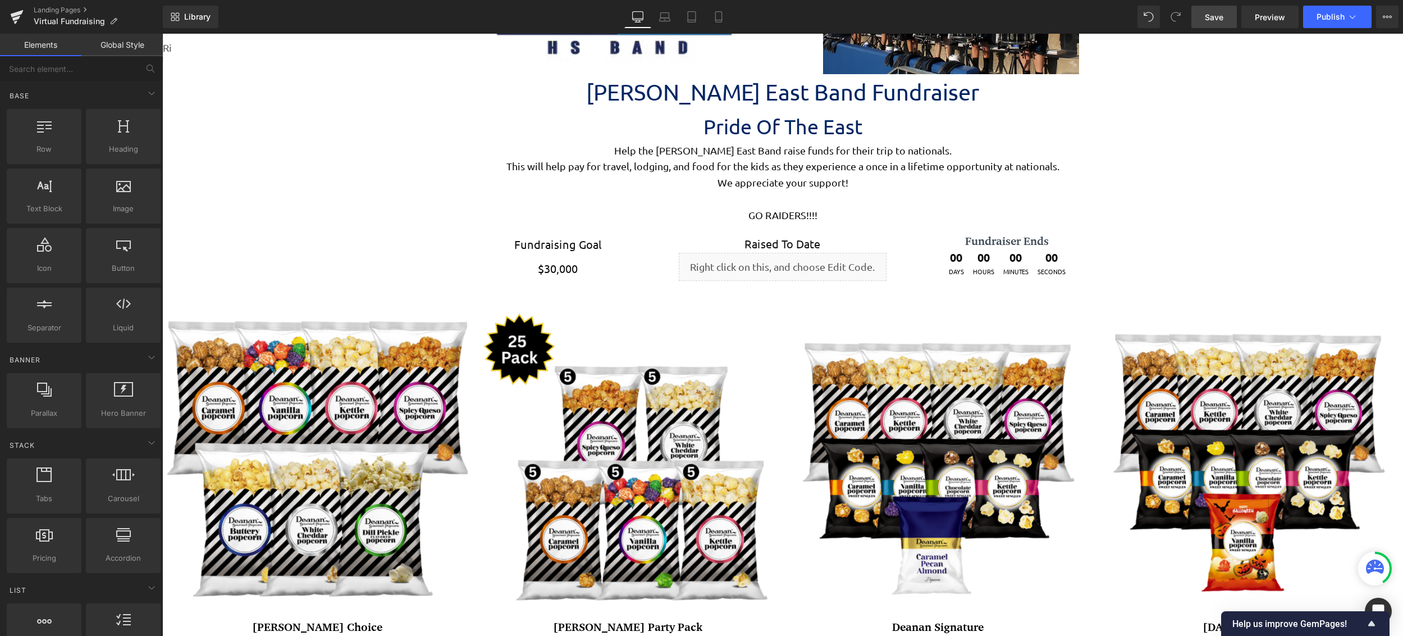
scroll to position [393, 0]
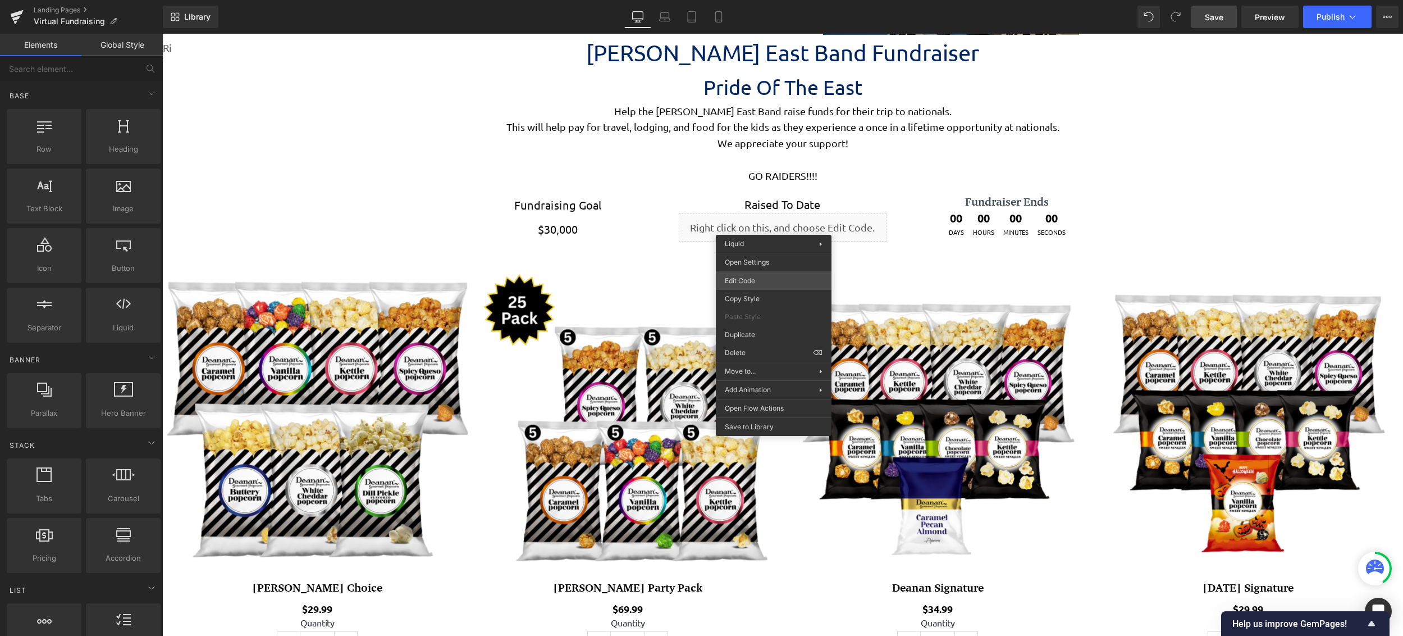
click at [769, 0] on div "You are previewing how the will restyle your page. You can not edit Elements in…" at bounding box center [701, 0] width 1403 height 0
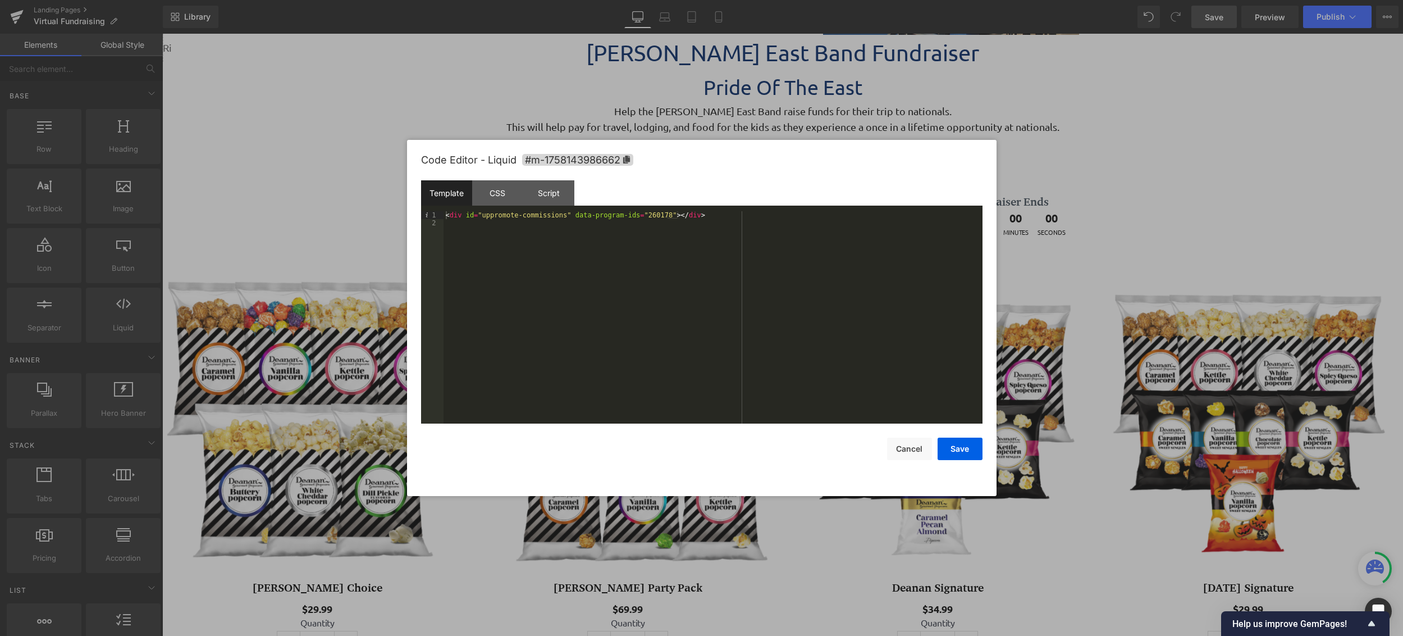
drag, startPoint x: 717, startPoint y: 209, endPoint x: 672, endPoint y: 237, distance: 53.2
click at [672, 237] on div "Template CSS Script Data 1 2 < div id = "uppromote-commissions" data-program-id…" at bounding box center [702, 301] width 562 height 243
drag, startPoint x: 697, startPoint y: 218, endPoint x: 435, endPoint y: 213, distance: 262.3
click at [435, 213] on pre "1 2 < div id = "uppromote-commissions" data-program-ids = "260178" > </ div > X…" at bounding box center [702, 317] width 562 height 212
drag, startPoint x: 963, startPoint y: 454, endPoint x: 856, endPoint y: 372, distance: 134.6
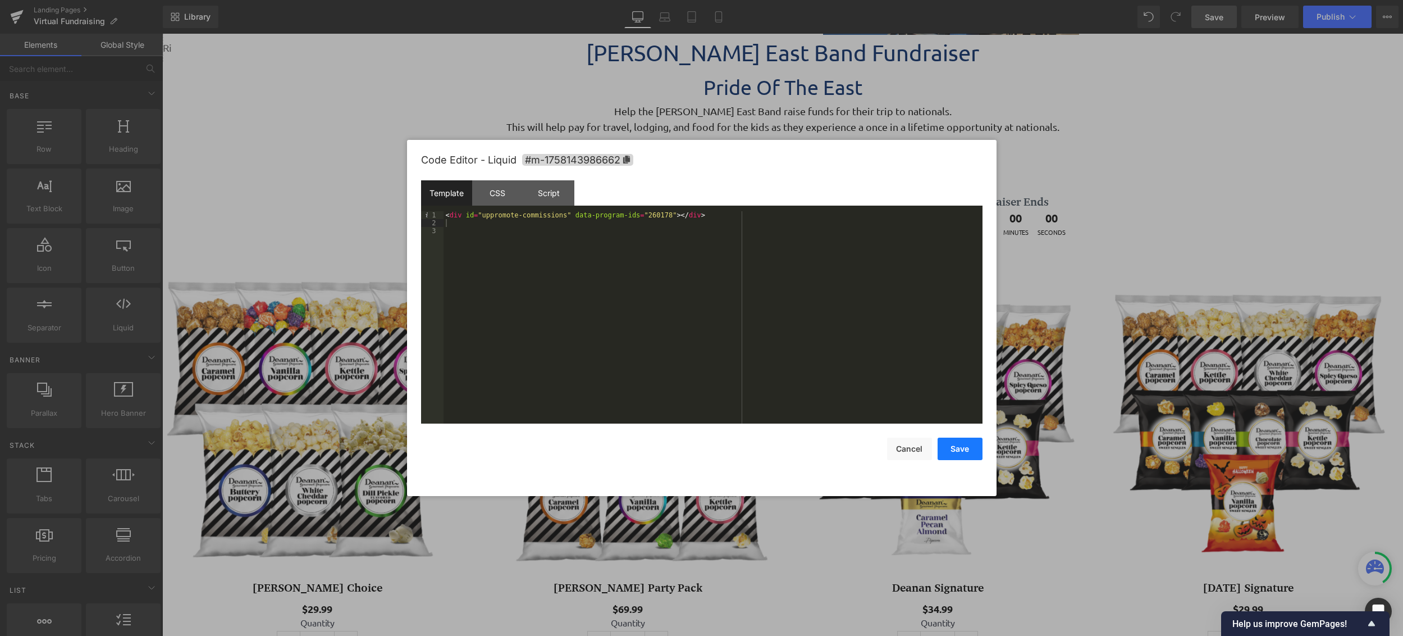
click at [936, 454] on button "Save" at bounding box center [960, 448] width 45 height 22
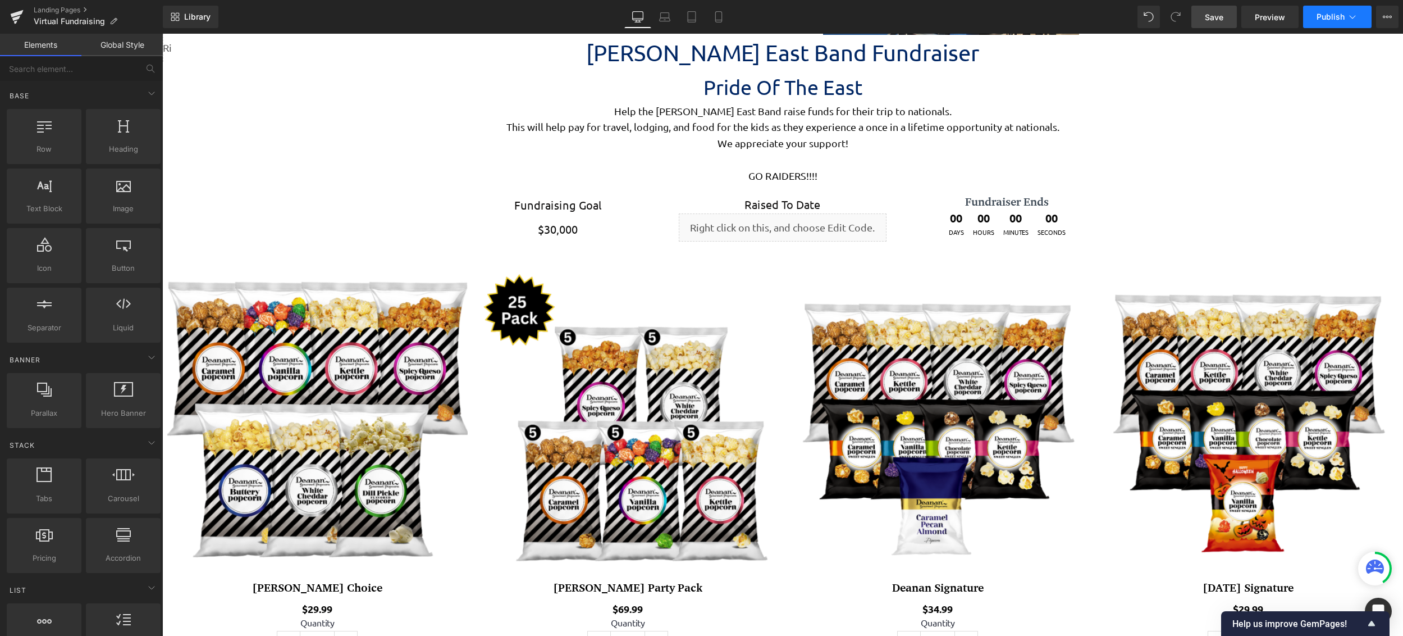
click at [936, 20] on span "Publish" at bounding box center [1331, 16] width 28 height 9
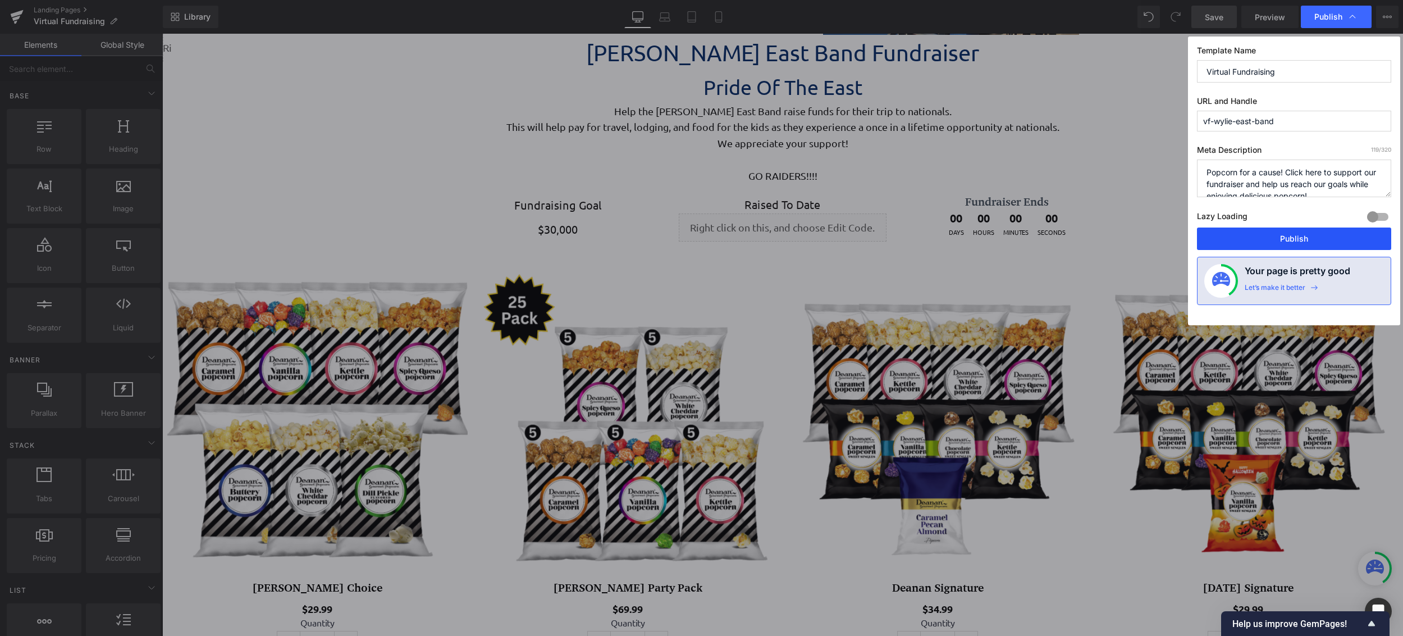
click at [936, 237] on button "Publish" at bounding box center [1294, 238] width 194 height 22
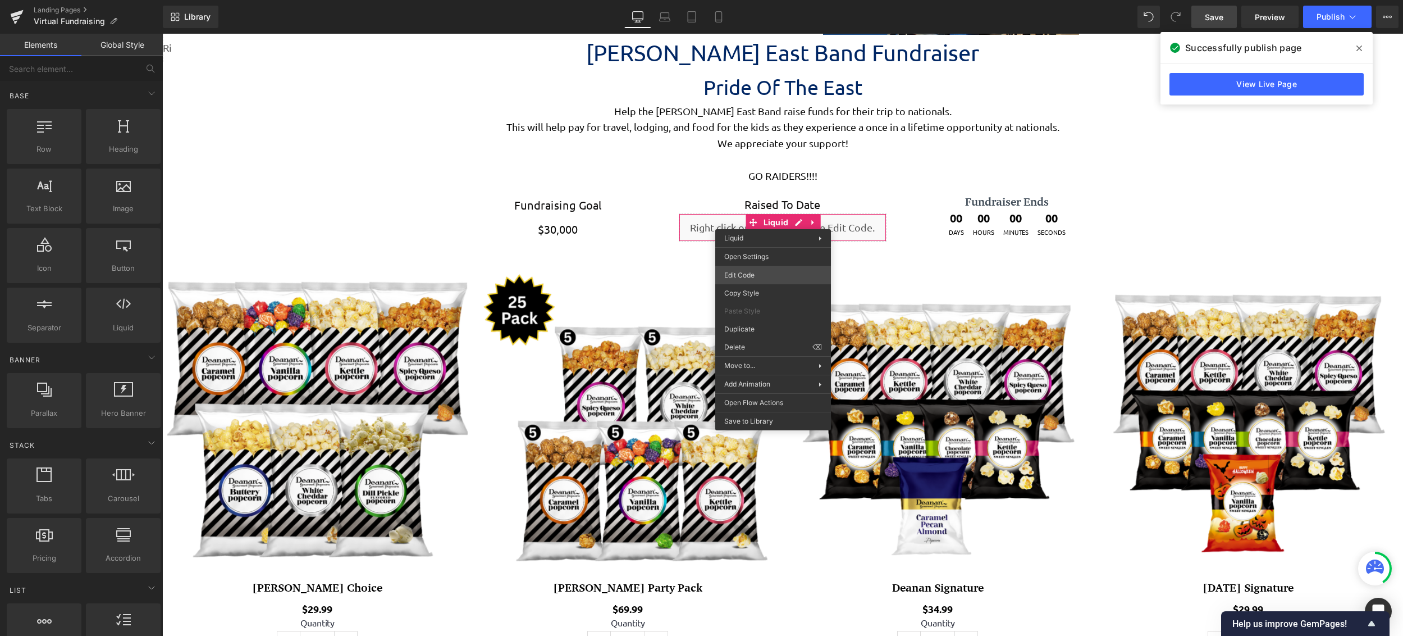
click at [769, 0] on div "You are previewing how the will restyle your page. You can not edit Elements in…" at bounding box center [701, 0] width 1403 height 0
